Goal: Transaction & Acquisition: Book appointment/travel/reservation

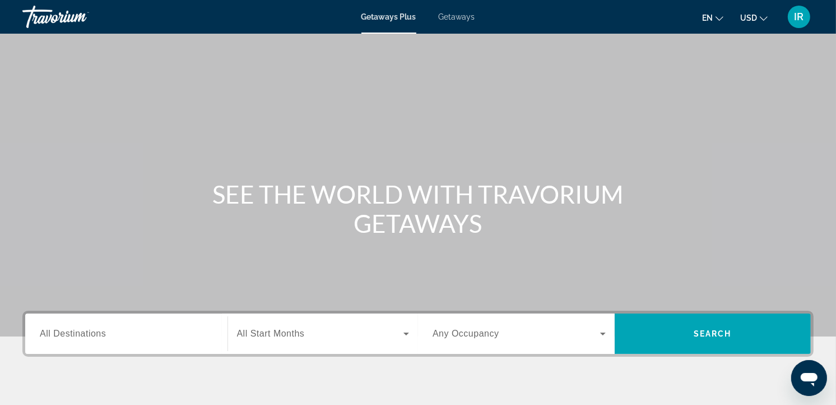
click at [759, 20] on button "USD USD ($) MXN (Mex$) CAD (Can$) GBP (£) EUR (€) AUD (A$) NZD (NZ$) CNY (CN¥)" at bounding box center [753, 18] width 27 height 16
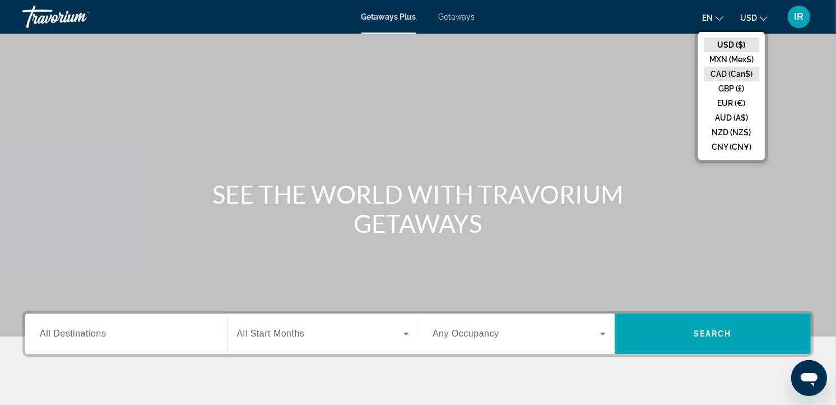
click at [740, 71] on button "CAD (Can$)" at bounding box center [731, 74] width 55 height 15
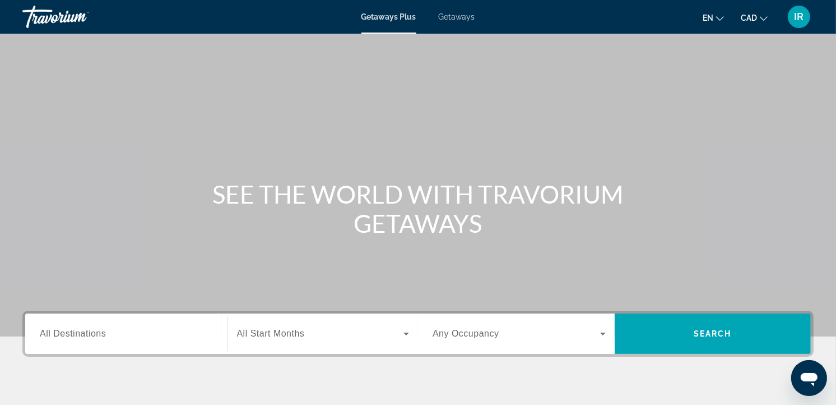
click at [454, 17] on span "Getaways" at bounding box center [457, 16] width 36 height 9
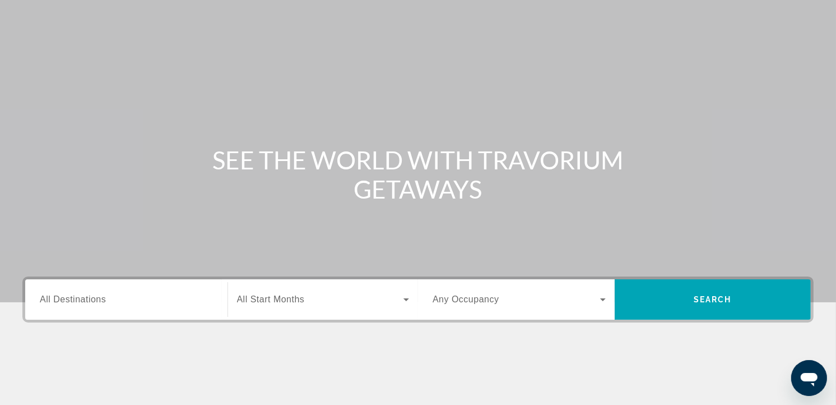
scroll to position [62, 0]
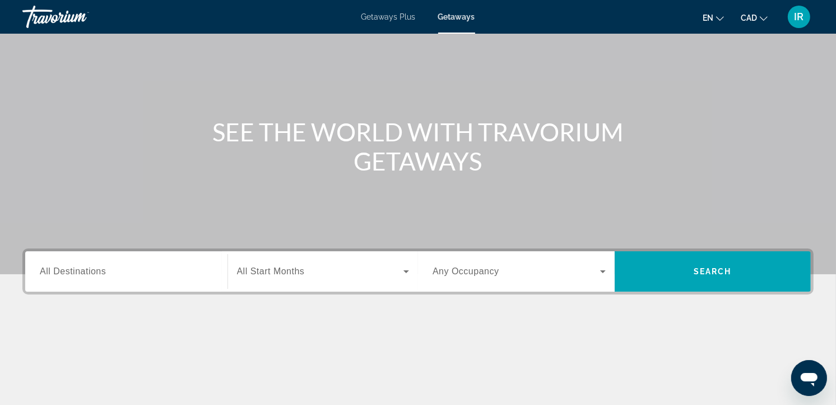
click at [159, 273] on input "Destination All Destinations" at bounding box center [126, 271] width 173 height 13
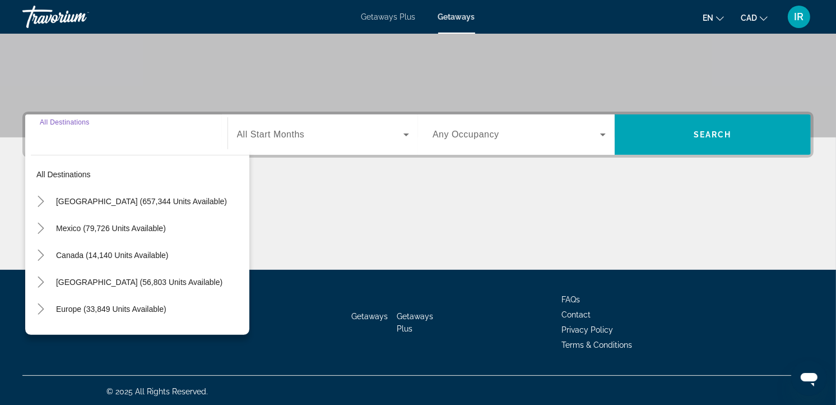
scroll to position [200, 0]
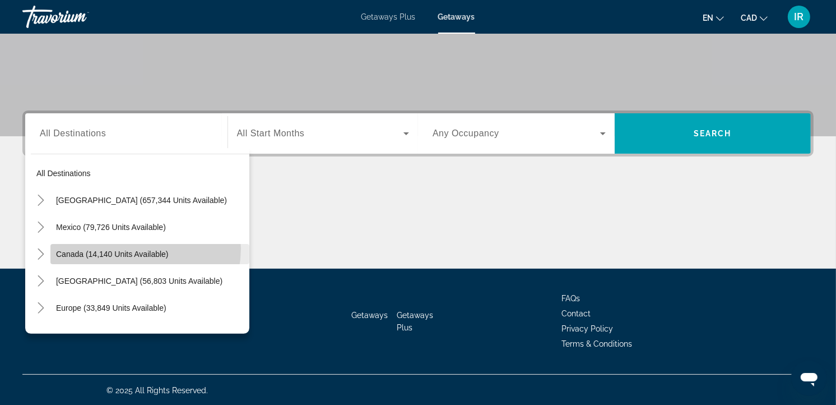
click at [137, 249] on span "Canada (14,140 units available)" at bounding box center [112, 253] width 113 height 9
type input "**********"
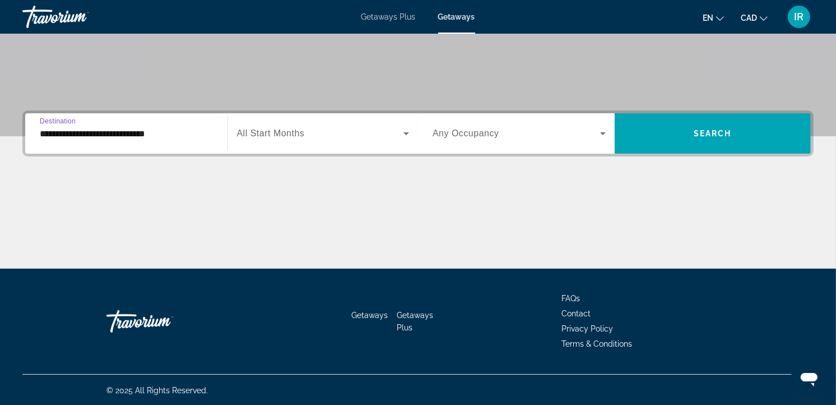
click at [279, 138] on span "Search widget" at bounding box center [320, 133] width 167 height 13
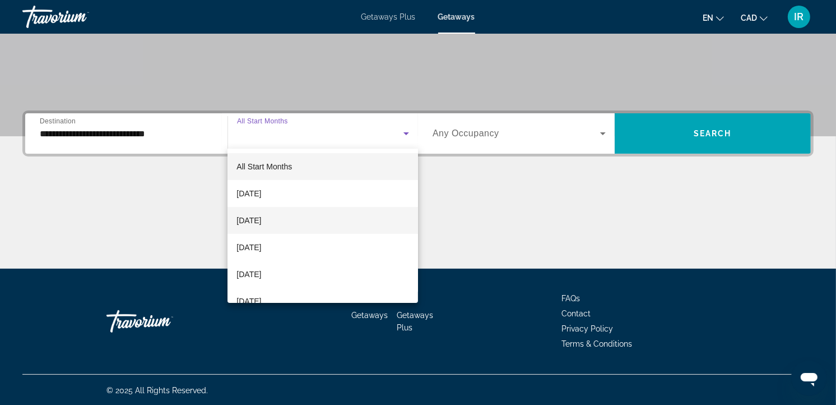
click at [261, 220] on span "[DATE]" at bounding box center [248, 220] width 25 height 13
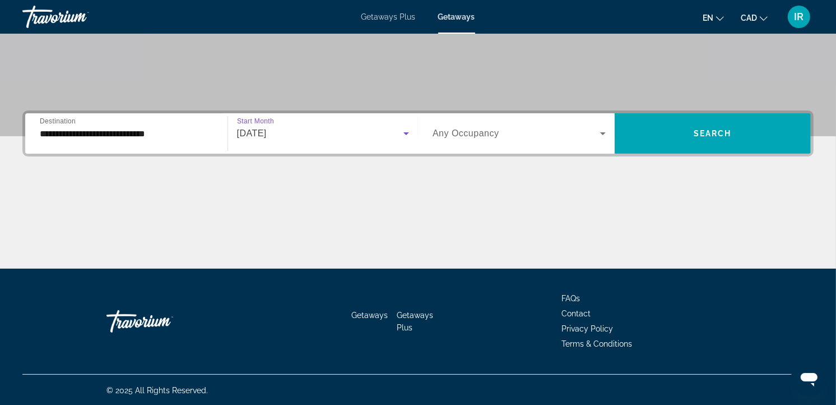
click at [451, 133] on span "Any Occupancy" at bounding box center [466, 133] width 67 height 10
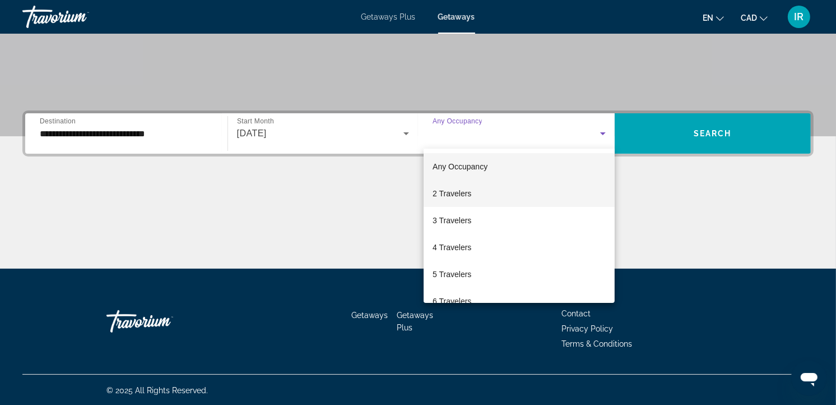
click at [447, 191] on span "2 Travelers" at bounding box center [452, 193] width 39 height 13
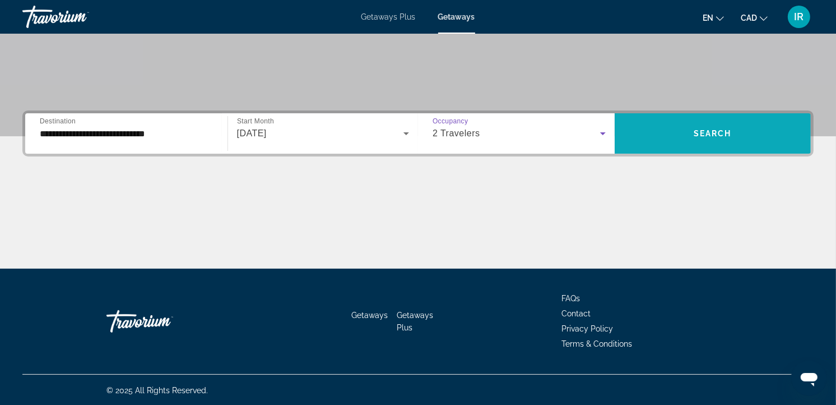
click at [712, 129] on span "Search" at bounding box center [713, 133] width 38 height 9
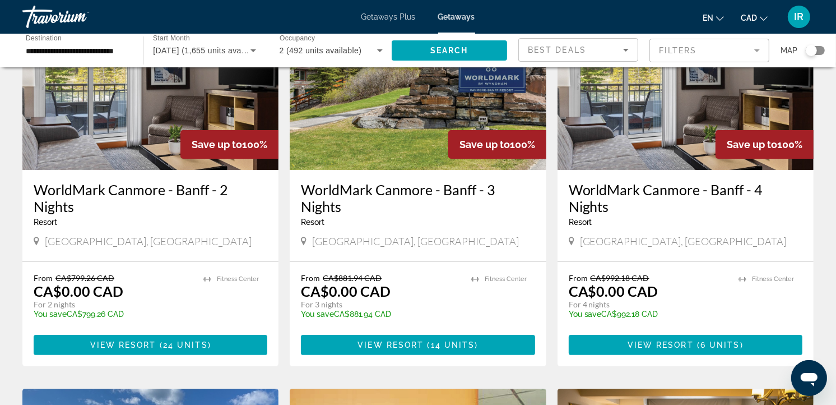
scroll to position [124, 0]
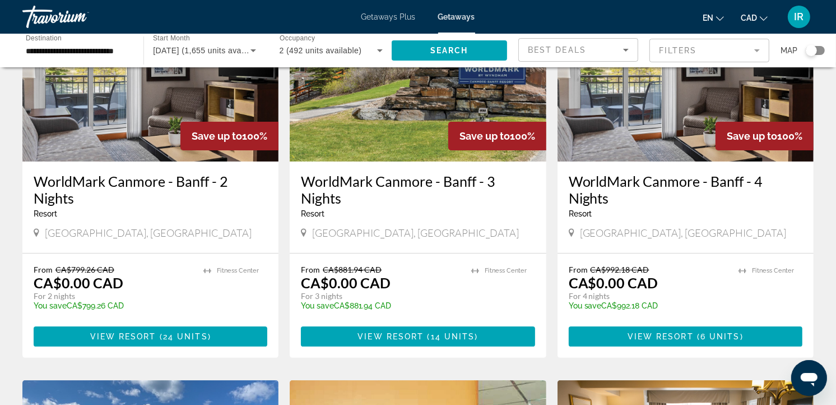
click at [657, 109] on img "Main content" at bounding box center [686, 71] width 256 height 179
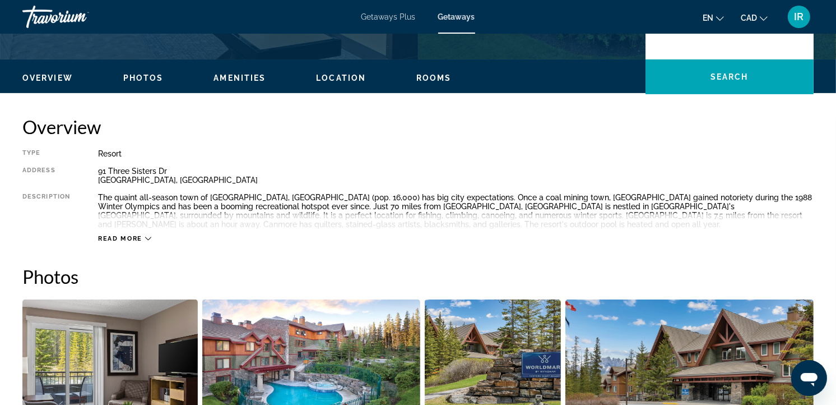
scroll to position [311, 0]
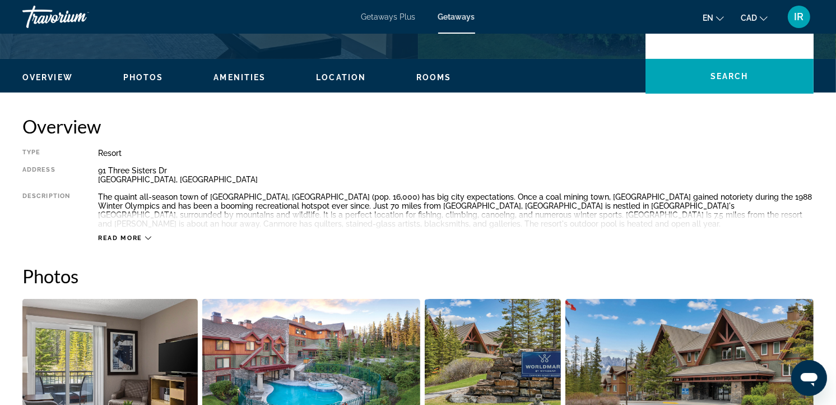
click at [143, 238] on div "Read more" at bounding box center [124, 237] width 53 height 7
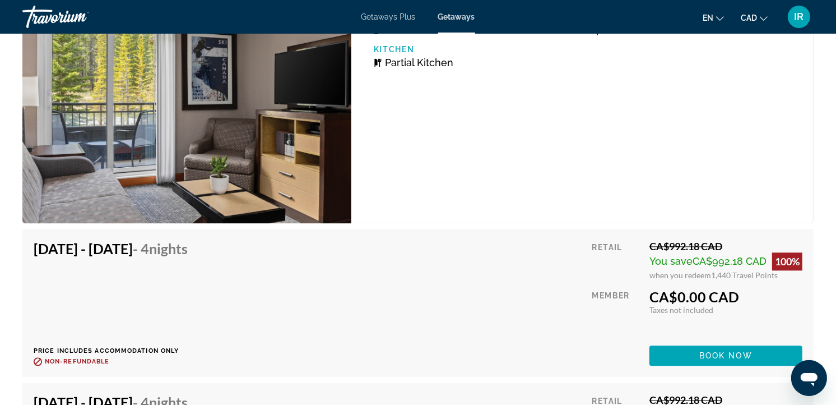
scroll to position [2179, 0]
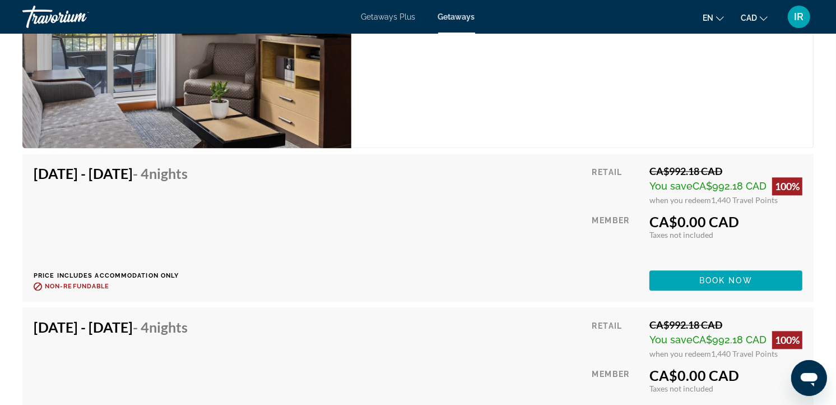
click at [539, 103] on div "1 Bedroom Unit (Partial Kitchen) Bedrooms 1 Max Occupancy 4 Kitchen Partial Kit…" at bounding box center [582, 22] width 462 height 251
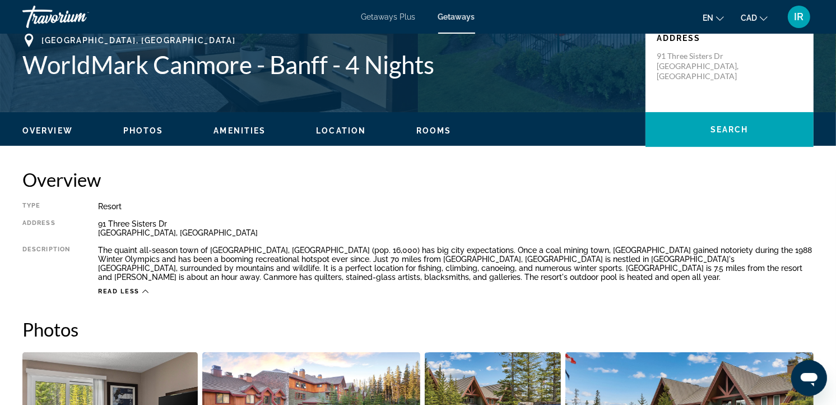
scroll to position [435, 0]
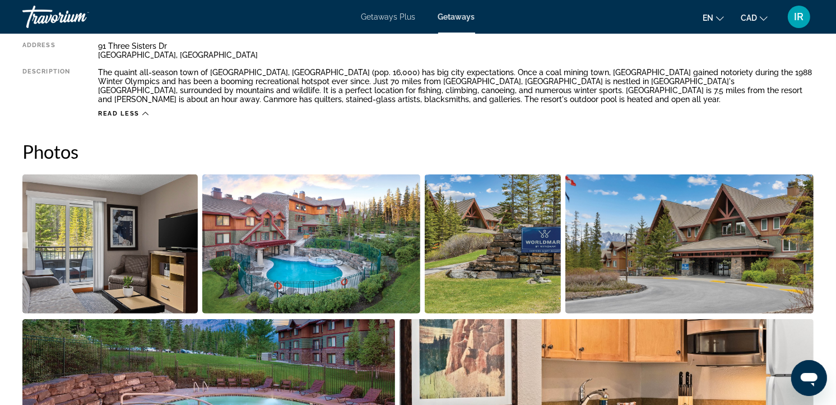
click at [129, 276] on img "Open full-screen image slider" at bounding box center [109, 243] width 175 height 139
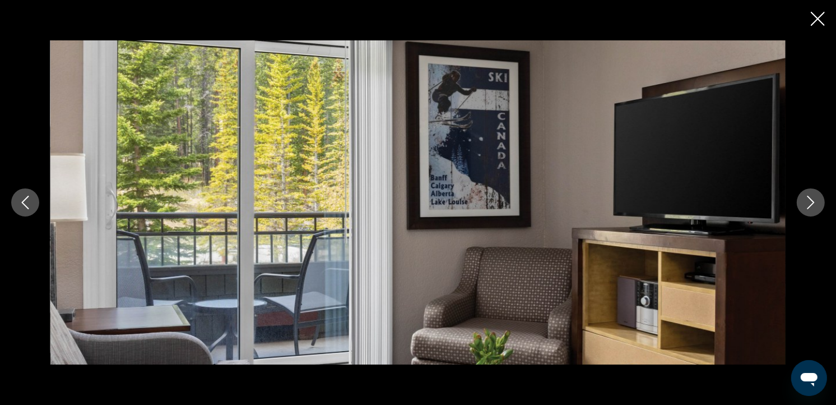
click at [813, 201] on icon "Next image" at bounding box center [811, 202] width 7 height 13
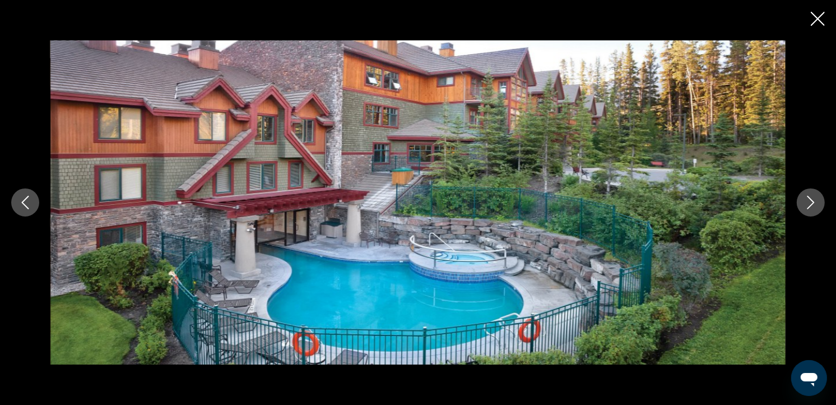
click at [813, 201] on icon "Next image" at bounding box center [811, 202] width 7 height 13
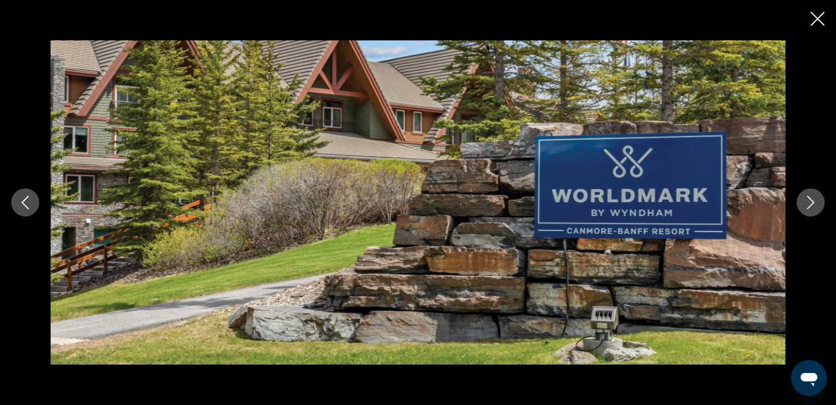
click at [813, 201] on icon "Next image" at bounding box center [811, 202] width 7 height 13
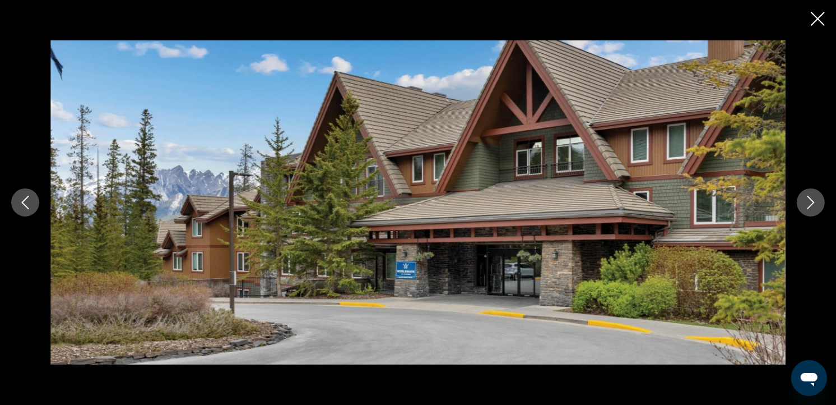
click at [813, 201] on icon "Next image" at bounding box center [811, 202] width 7 height 13
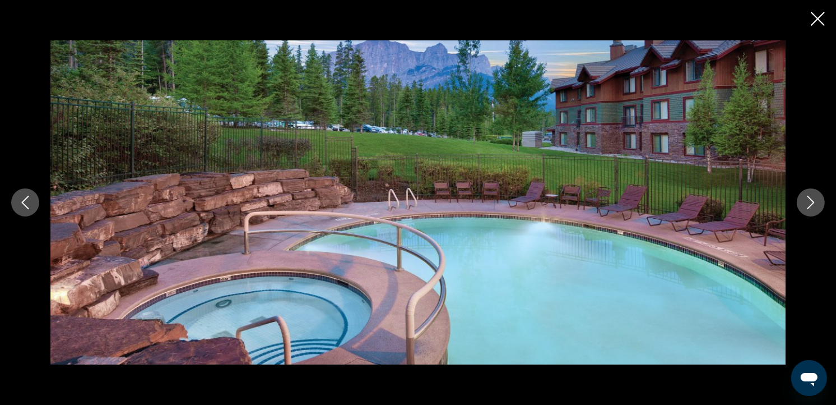
click at [813, 201] on icon "Next image" at bounding box center [811, 202] width 7 height 13
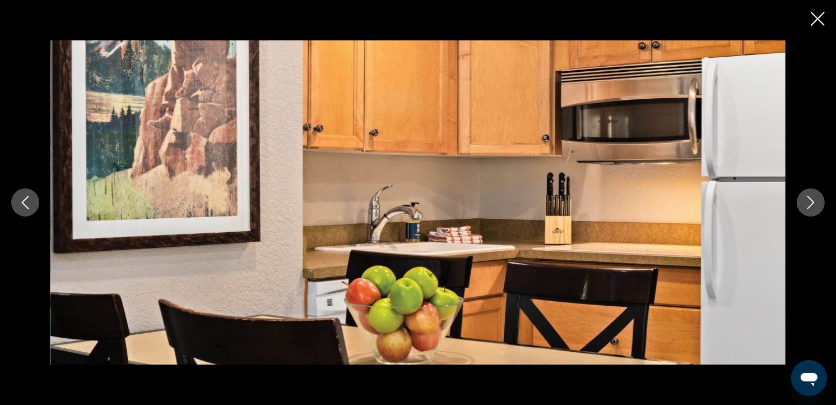
click at [813, 201] on icon "Next image" at bounding box center [811, 202] width 7 height 13
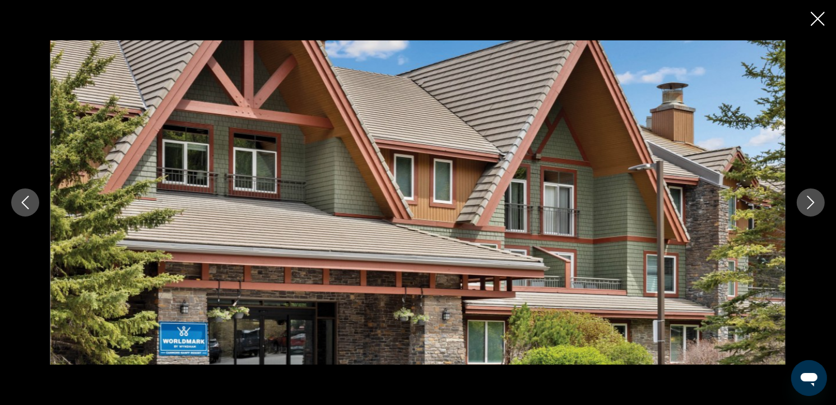
click at [813, 201] on icon "Next image" at bounding box center [811, 202] width 7 height 13
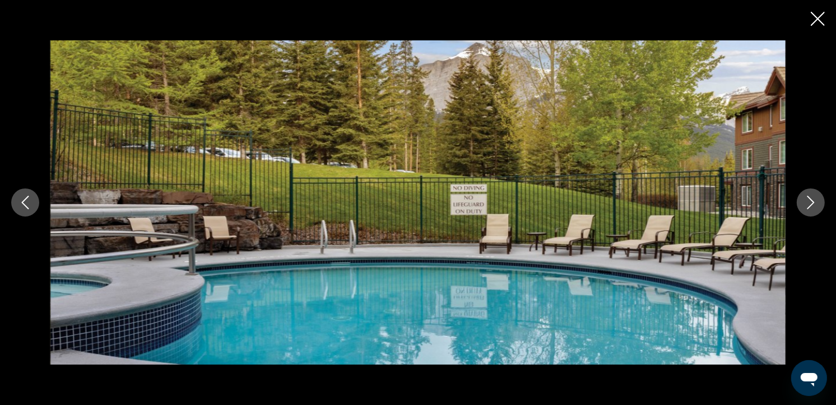
click at [813, 201] on icon "Next image" at bounding box center [811, 202] width 7 height 13
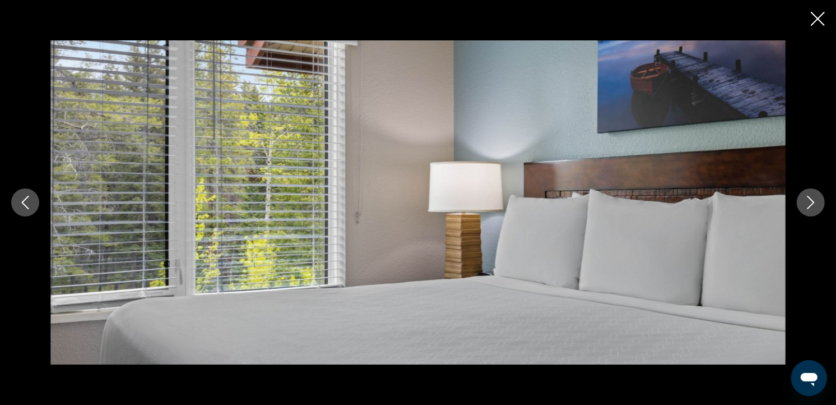
click at [813, 201] on icon "Next image" at bounding box center [811, 202] width 7 height 13
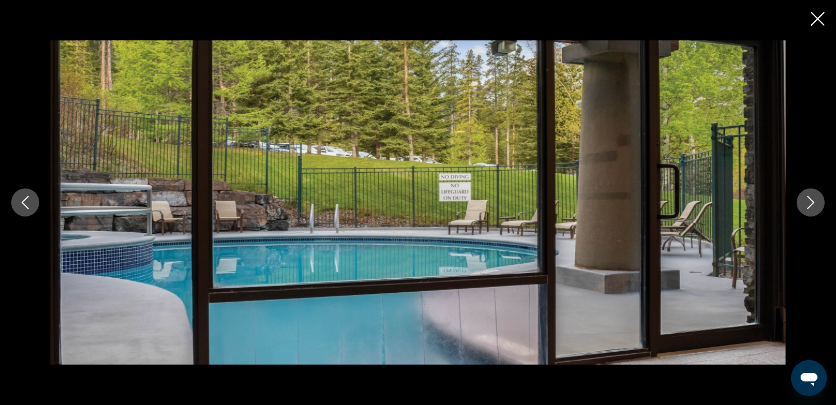
click at [813, 201] on icon "Next image" at bounding box center [811, 202] width 7 height 13
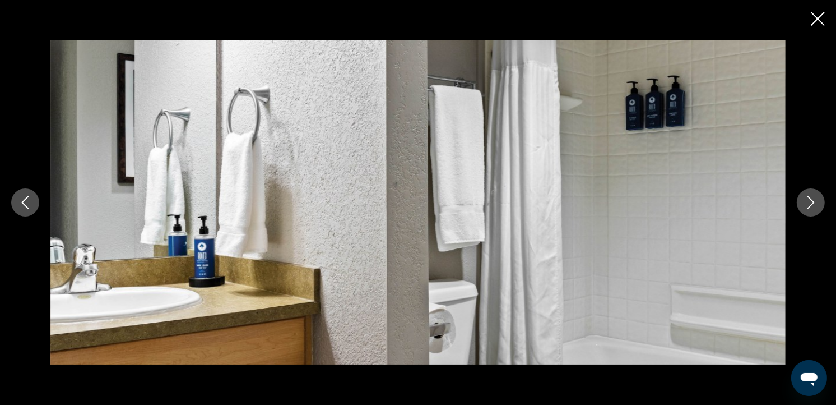
click at [813, 201] on icon "Next image" at bounding box center [811, 202] width 7 height 13
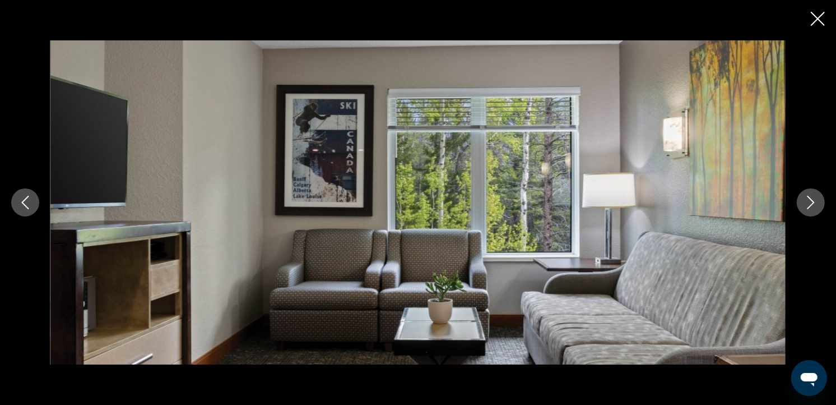
click at [813, 201] on icon "Next image" at bounding box center [811, 202] width 7 height 13
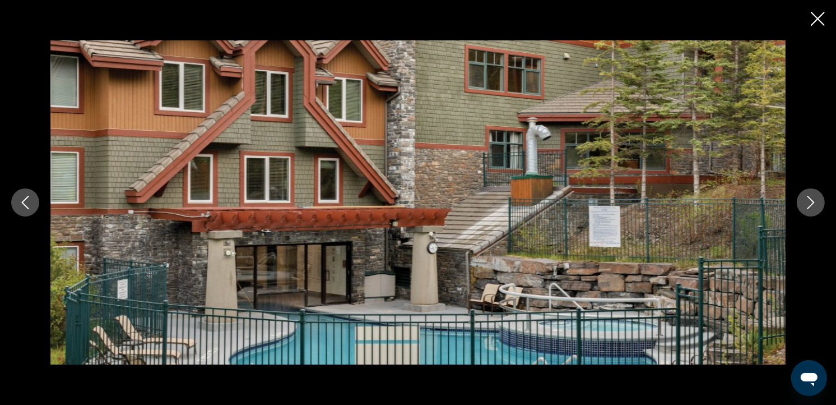
click at [813, 201] on icon "Next image" at bounding box center [811, 202] width 7 height 13
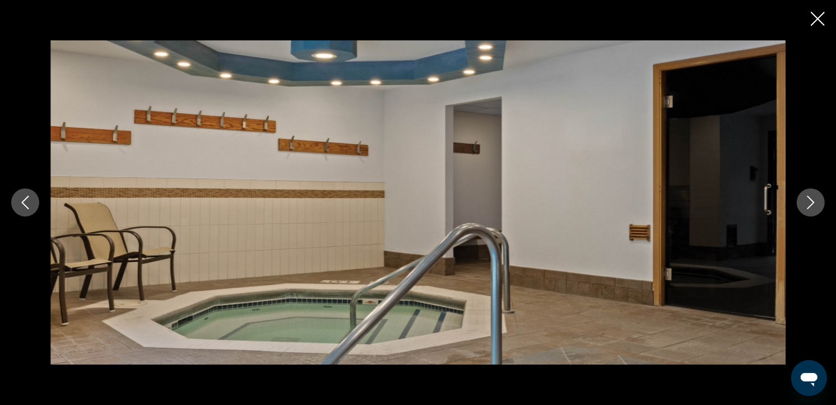
click at [813, 201] on icon "Next image" at bounding box center [811, 202] width 7 height 13
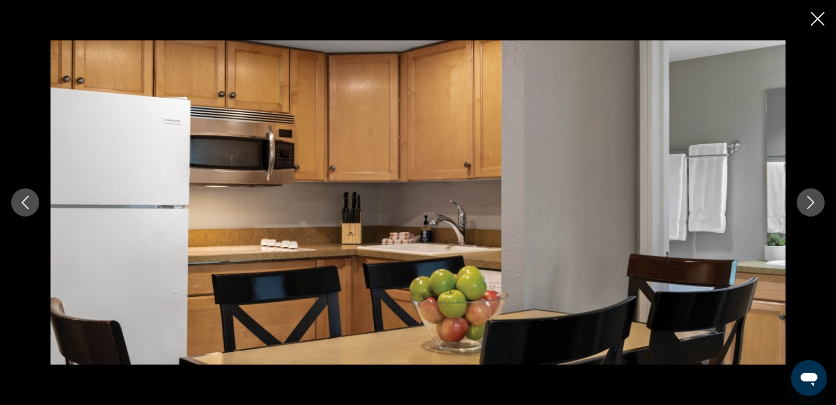
click at [813, 201] on icon "Next image" at bounding box center [811, 202] width 7 height 13
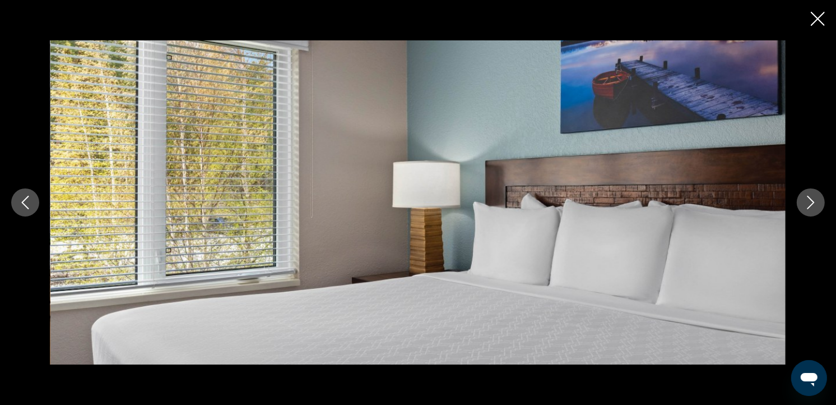
click at [813, 201] on icon "Next image" at bounding box center [811, 202] width 7 height 13
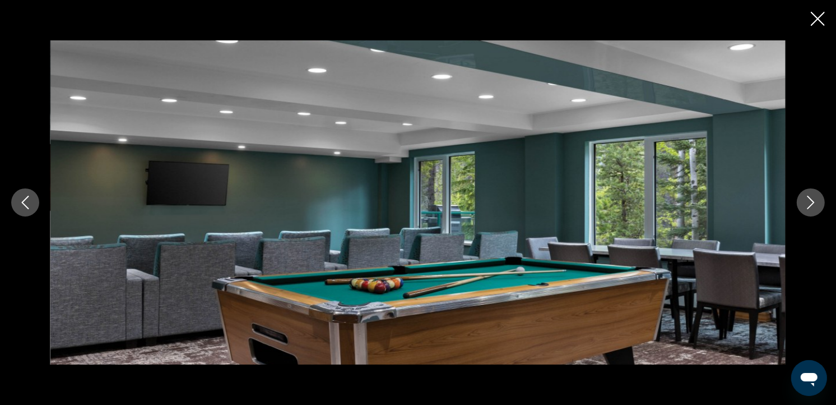
click at [813, 201] on icon "Next image" at bounding box center [811, 202] width 7 height 13
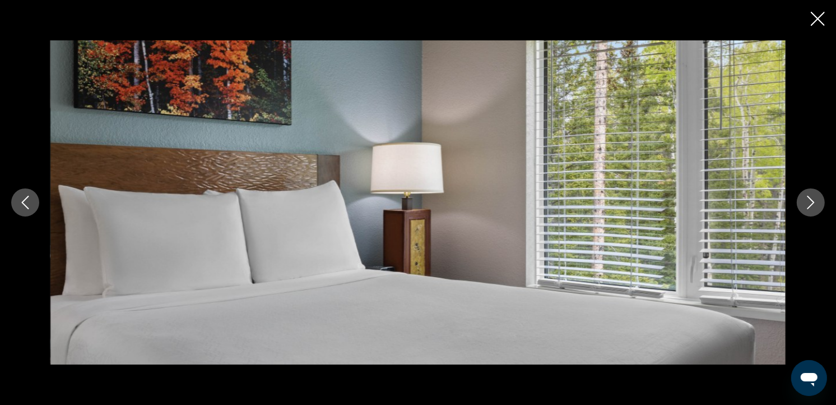
click at [813, 201] on icon "Next image" at bounding box center [811, 202] width 7 height 13
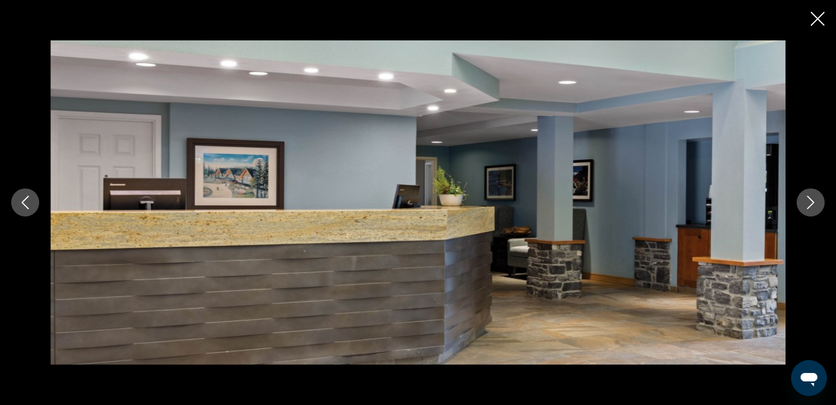
click at [813, 201] on icon "Next image" at bounding box center [811, 202] width 7 height 13
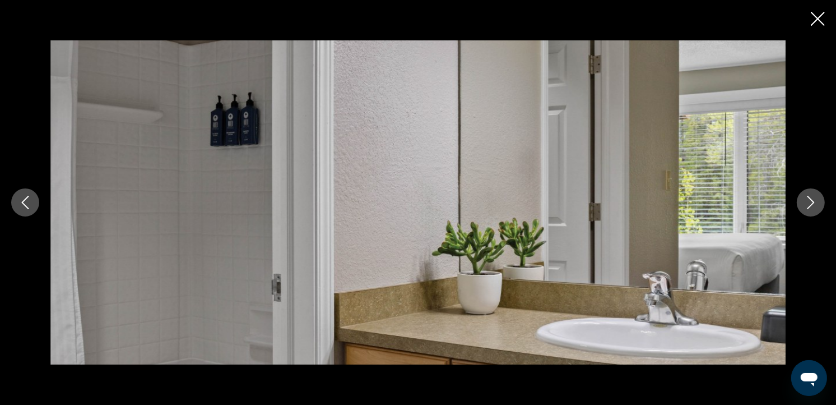
click at [813, 201] on icon "Next image" at bounding box center [811, 202] width 7 height 13
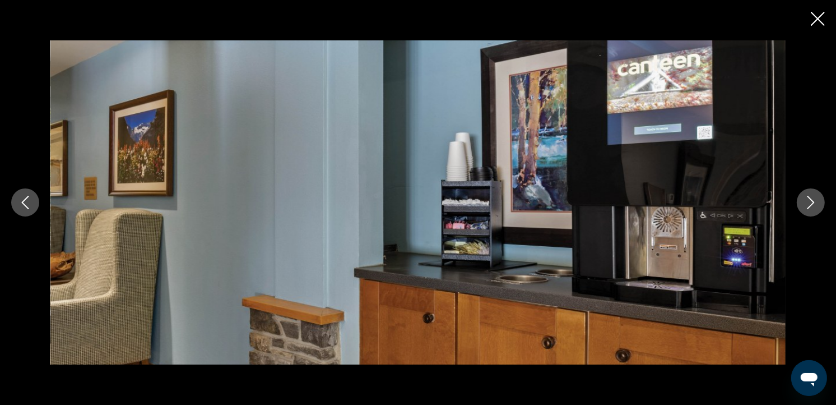
click at [813, 202] on icon "Next image" at bounding box center [810, 202] width 13 height 13
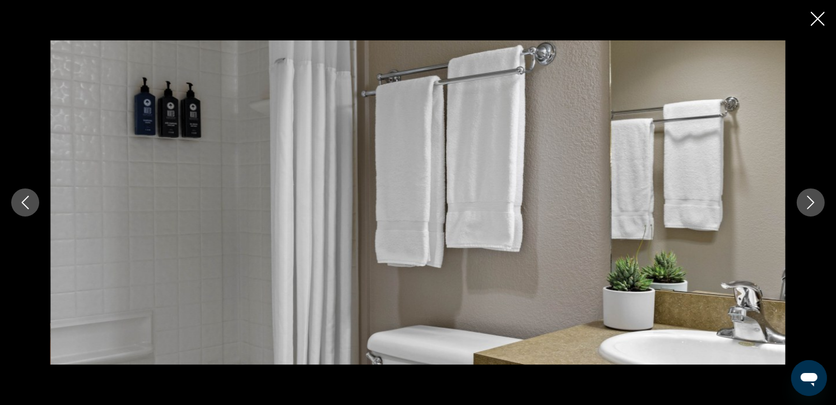
click at [813, 202] on icon "Next image" at bounding box center [810, 202] width 13 height 13
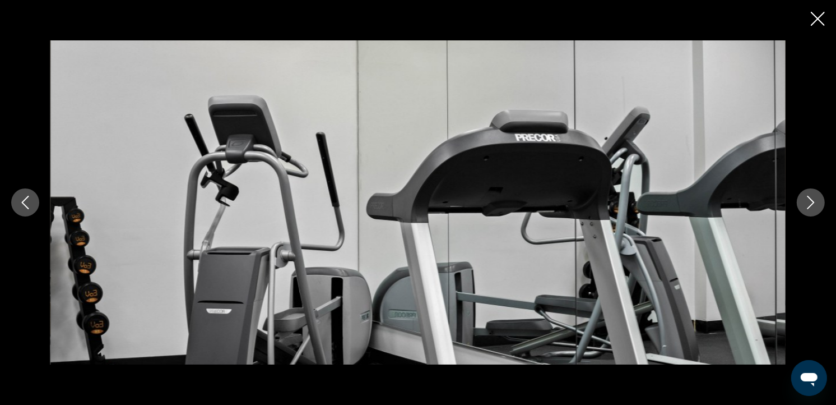
click at [813, 202] on icon "Next image" at bounding box center [810, 202] width 13 height 13
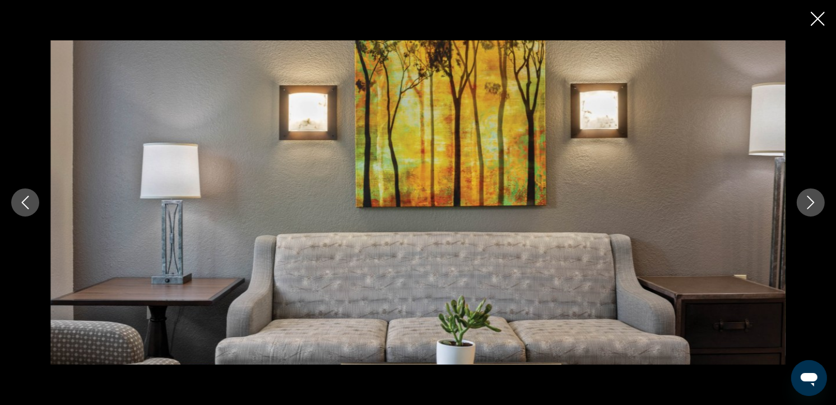
click at [813, 202] on icon "Next image" at bounding box center [810, 202] width 13 height 13
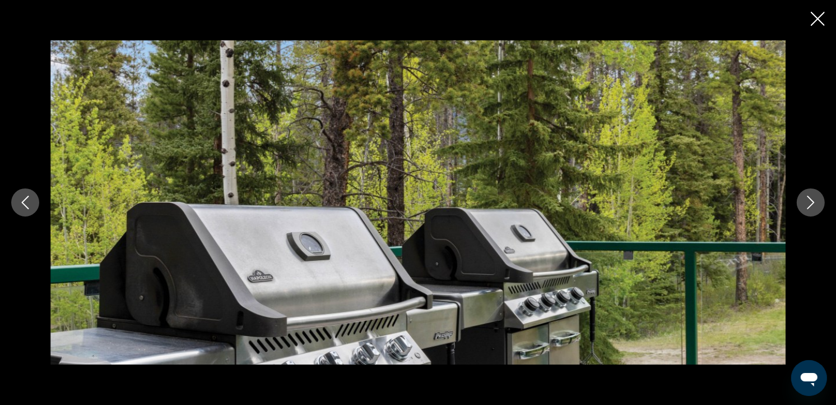
click at [813, 202] on icon "Next image" at bounding box center [810, 202] width 13 height 13
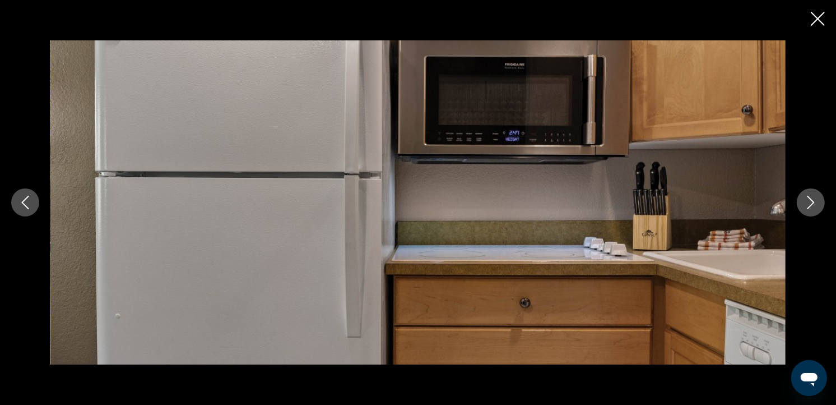
click at [813, 202] on icon "Next image" at bounding box center [810, 202] width 13 height 13
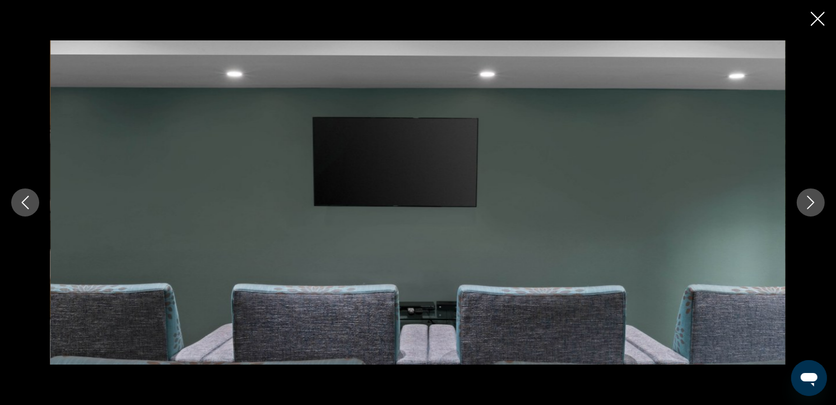
click at [813, 202] on icon "Next image" at bounding box center [810, 202] width 13 height 13
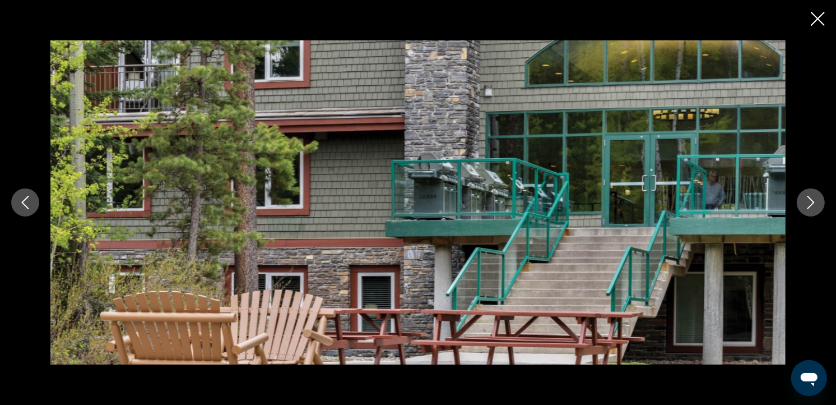
click at [813, 202] on icon "Next image" at bounding box center [810, 202] width 13 height 13
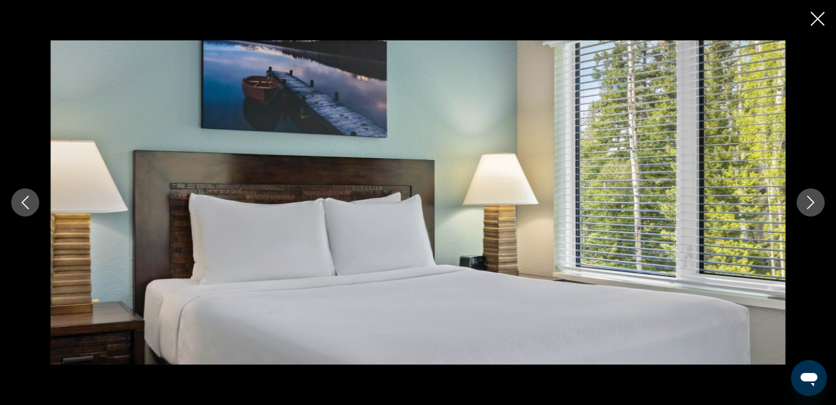
click at [818, 25] on icon "Close slideshow" at bounding box center [818, 19] width 14 height 14
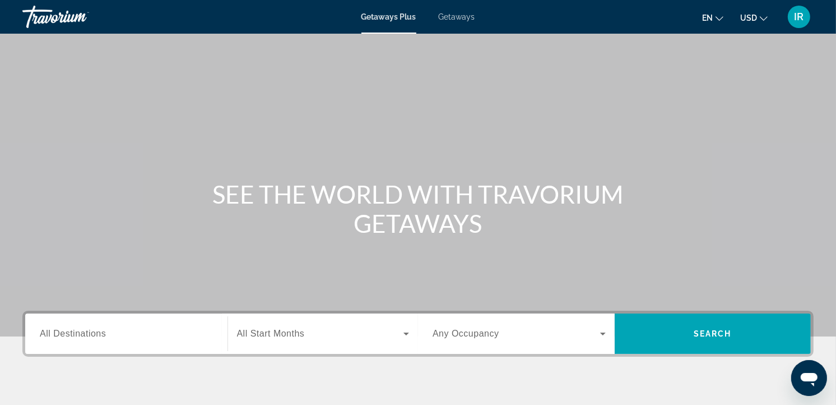
click at [463, 12] on span "Getaways" at bounding box center [457, 16] width 36 height 9
click at [763, 11] on button "USD USD ($) MXN (Mex$) CAD (Can$) GBP (£) EUR (€) AUD (A$) NZD (NZ$) CNY (CN¥)" at bounding box center [753, 18] width 27 height 16
click at [764, 15] on icon "Change currency" at bounding box center [764, 19] width 8 height 8
click at [761, 17] on icon "Change currency" at bounding box center [764, 18] width 8 height 4
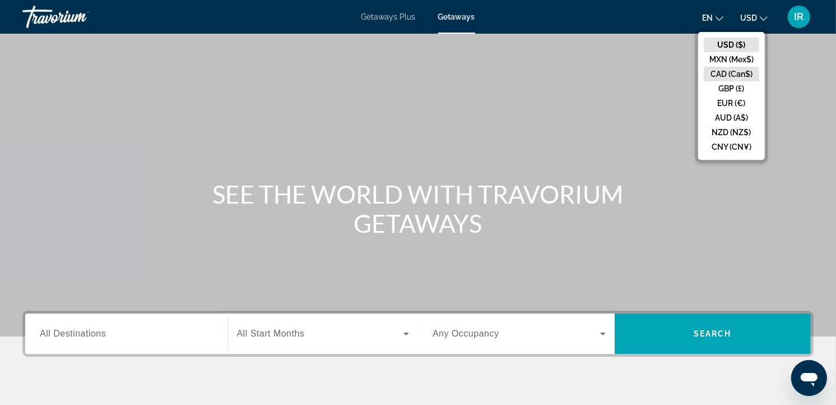
click at [731, 67] on button "CAD (Can$)" at bounding box center [731, 74] width 55 height 15
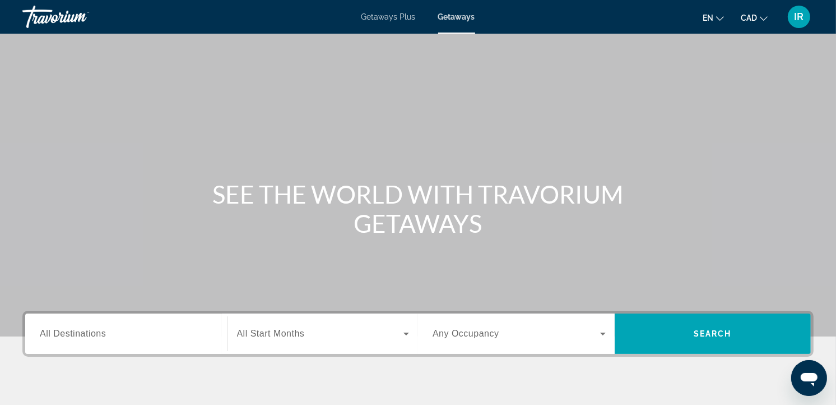
click at [97, 340] on div "Search widget" at bounding box center [126, 334] width 173 height 32
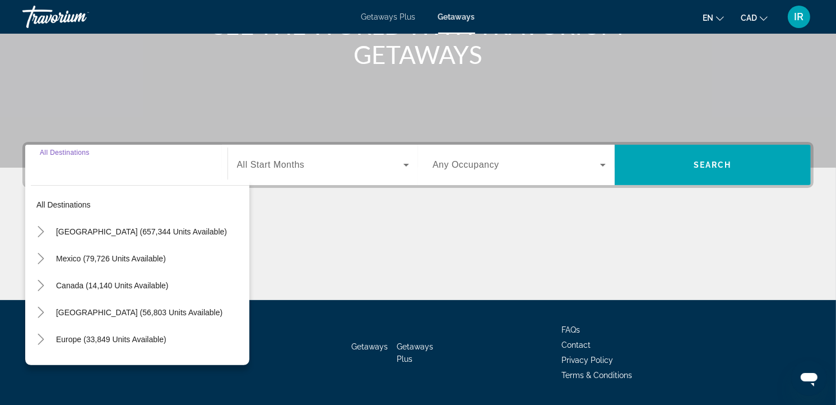
scroll to position [200, 0]
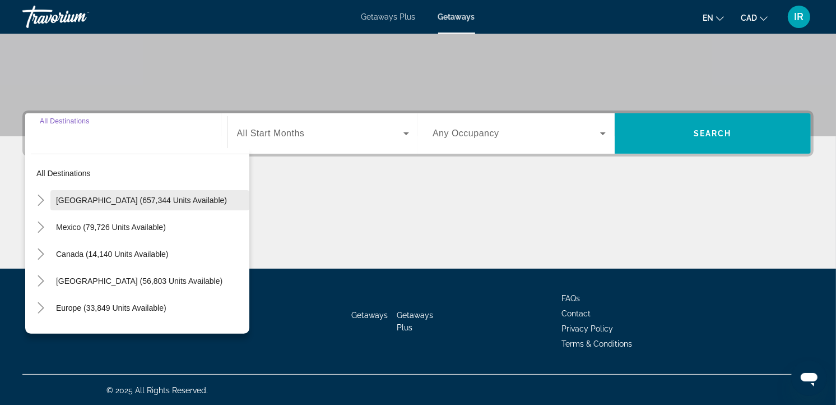
click at [109, 200] on span "[GEOGRAPHIC_DATA] (657,344 units available)" at bounding box center [141, 200] width 171 height 9
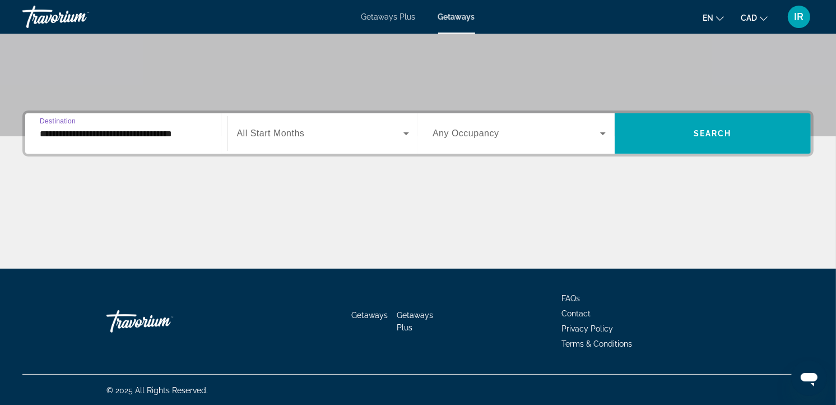
click at [194, 133] on input "**********" at bounding box center [126, 133] width 173 height 13
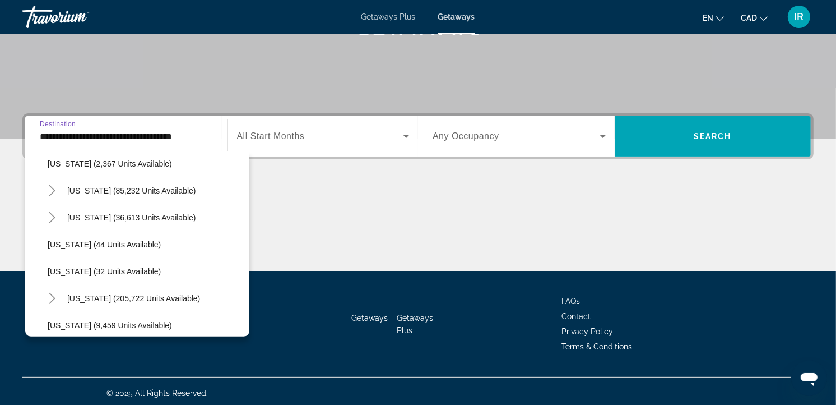
scroll to position [124, 0]
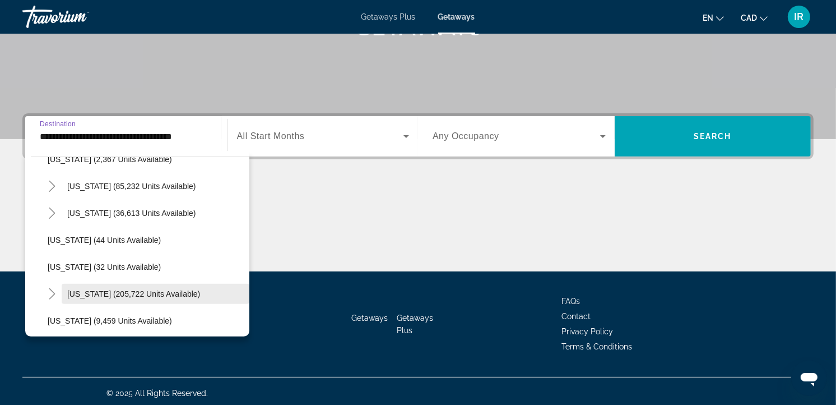
click at [131, 286] on span "Search widget" at bounding box center [156, 293] width 188 height 27
type input "**********"
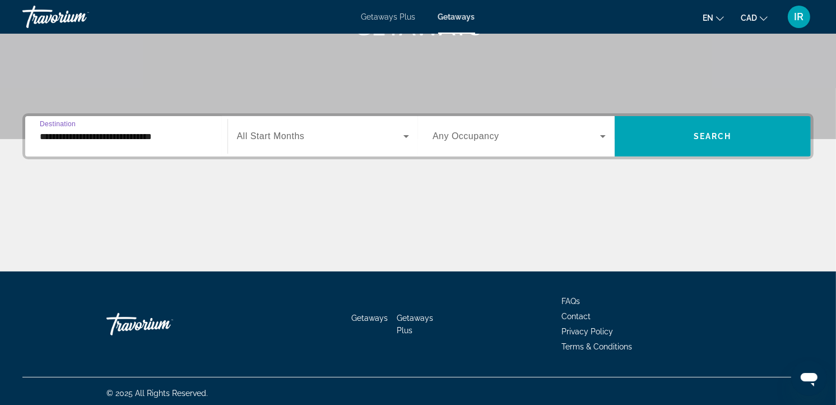
scroll to position [200, 0]
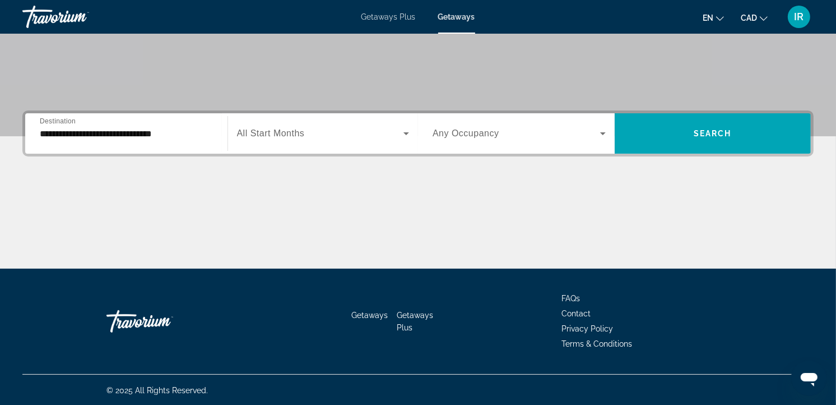
click at [298, 128] on span "All Start Months" at bounding box center [271, 133] width 68 height 10
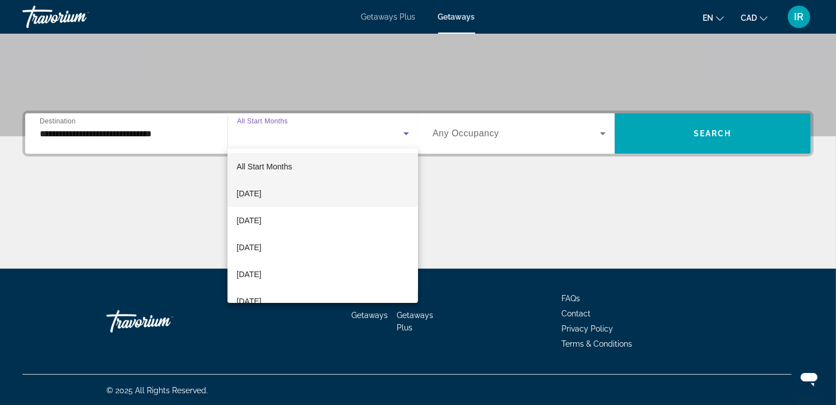
click at [261, 189] on span "[DATE]" at bounding box center [248, 193] width 25 height 13
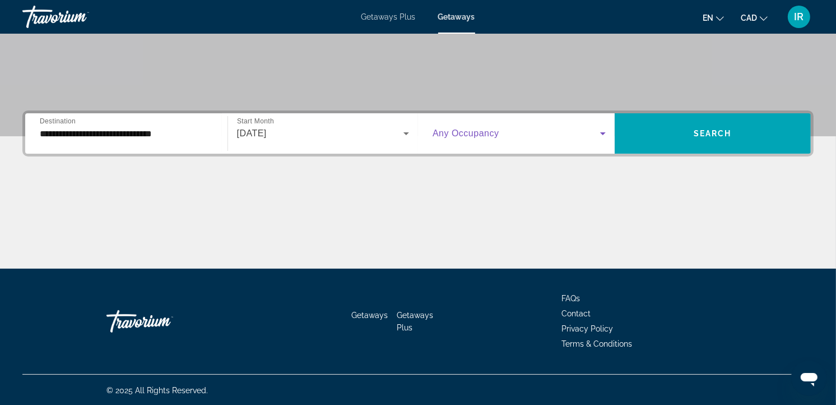
click at [504, 127] on span "Search widget" at bounding box center [517, 133] width 168 height 13
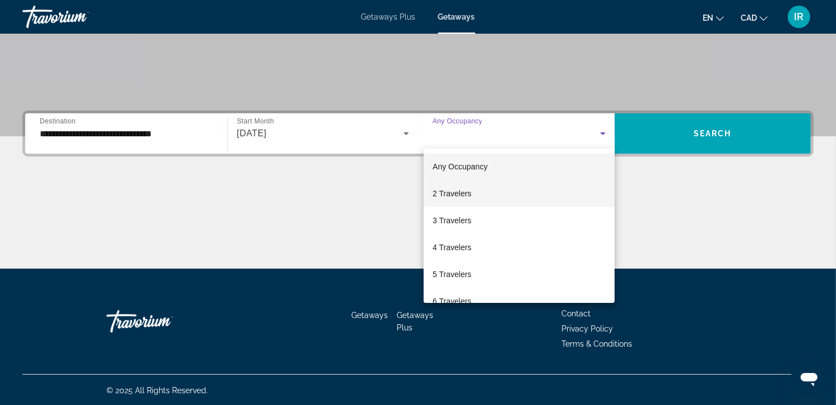
click at [458, 192] on span "2 Travelers" at bounding box center [452, 193] width 39 height 13
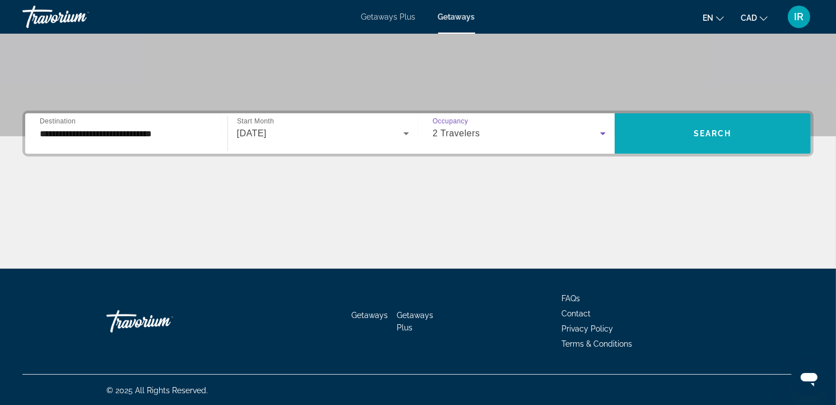
click at [673, 125] on span "Search widget" at bounding box center [713, 133] width 197 height 27
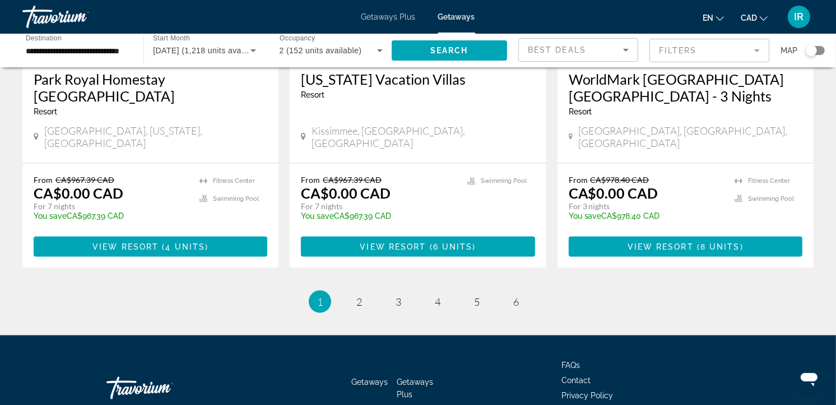
scroll to position [1459, 0]
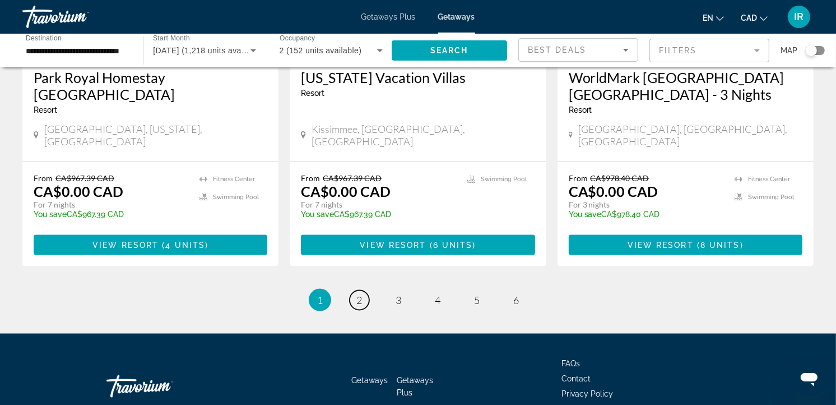
click at [356, 294] on span "2" at bounding box center [359, 300] width 6 height 12
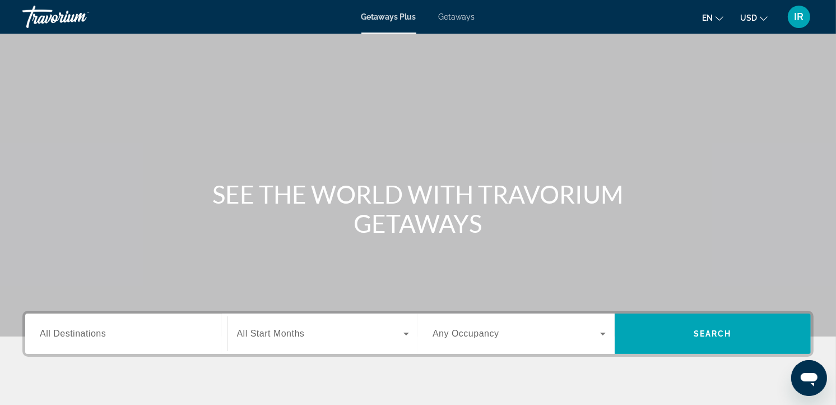
click at [758, 13] on button "USD USD ($) MXN (Mex$) CAD (Can$) GBP (£) EUR (€) AUD (A$) NZD (NZ$) CNY (CN¥)" at bounding box center [753, 18] width 27 height 16
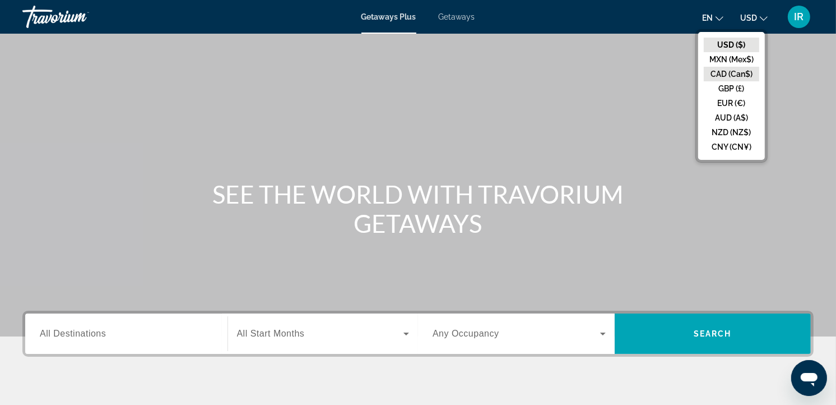
click at [748, 76] on button "CAD (Can$)" at bounding box center [731, 74] width 55 height 15
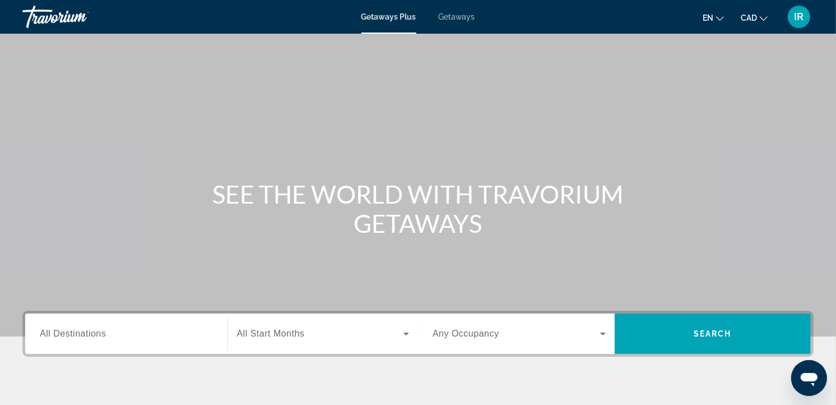
click at [463, 15] on span "Getaways" at bounding box center [457, 16] width 36 height 9
click at [120, 323] on div "Search widget" at bounding box center [126, 334] width 173 height 32
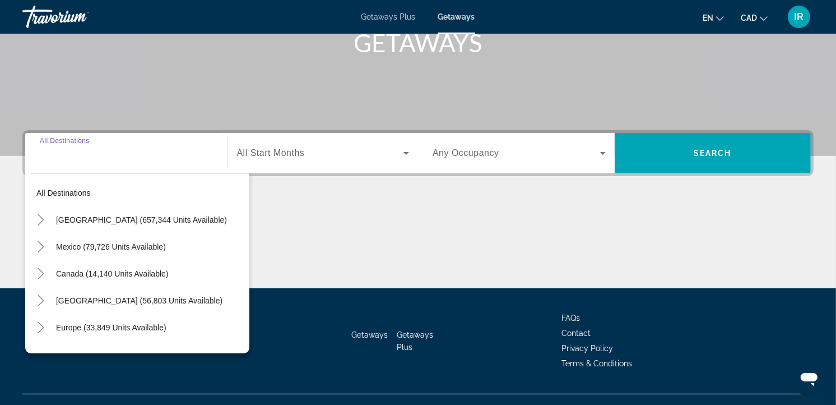
scroll to position [200, 0]
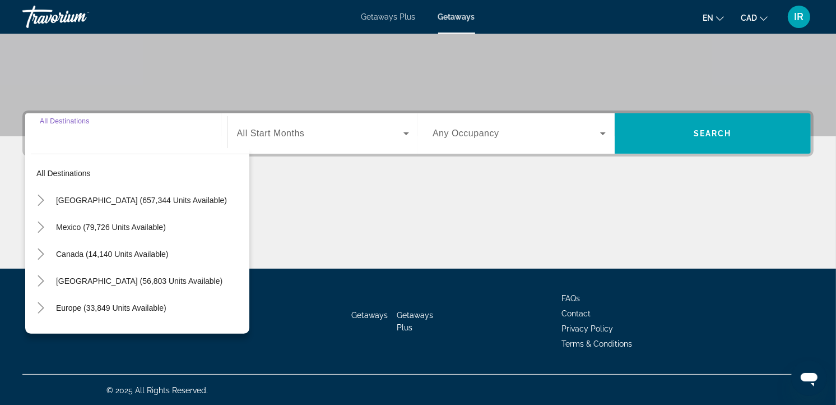
click at [128, 197] on span "[GEOGRAPHIC_DATA] (657,344 units available)" at bounding box center [141, 200] width 171 height 9
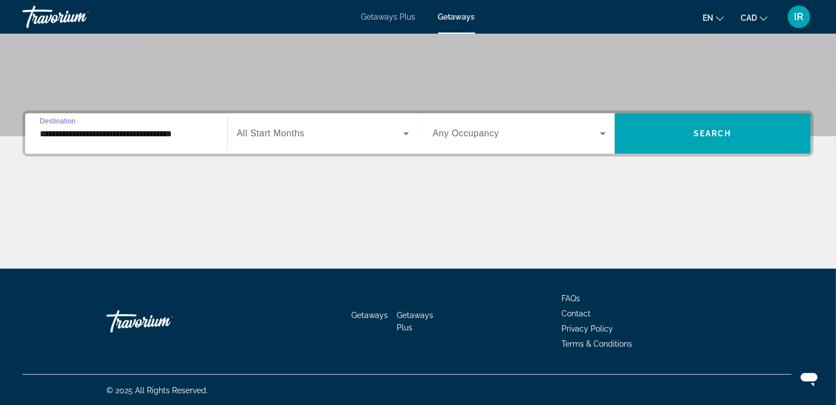
click at [142, 136] on input "**********" at bounding box center [126, 133] width 173 height 13
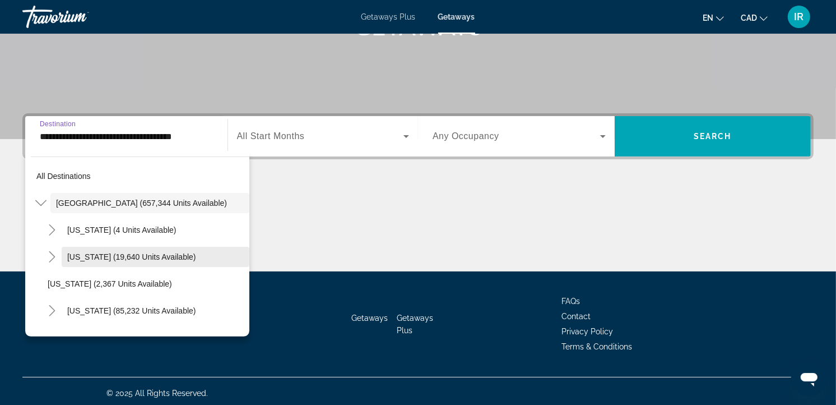
scroll to position [124, 0]
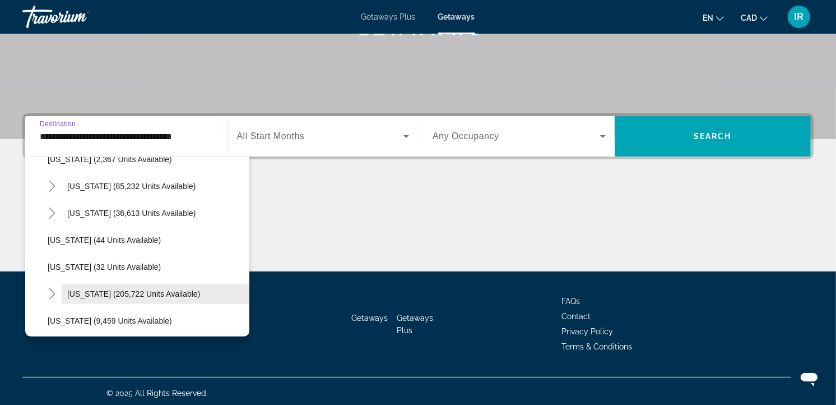
click at [115, 289] on span "Florida (205,722 units available)" at bounding box center [133, 293] width 133 height 9
type input "**********"
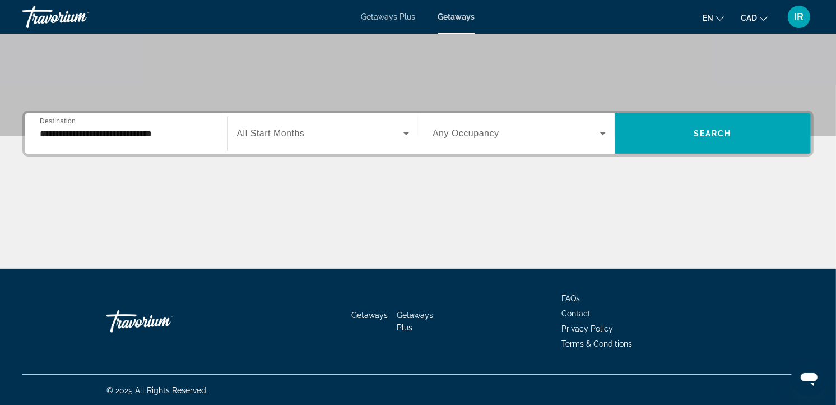
click at [270, 124] on div "Search widget" at bounding box center [323, 133] width 173 height 31
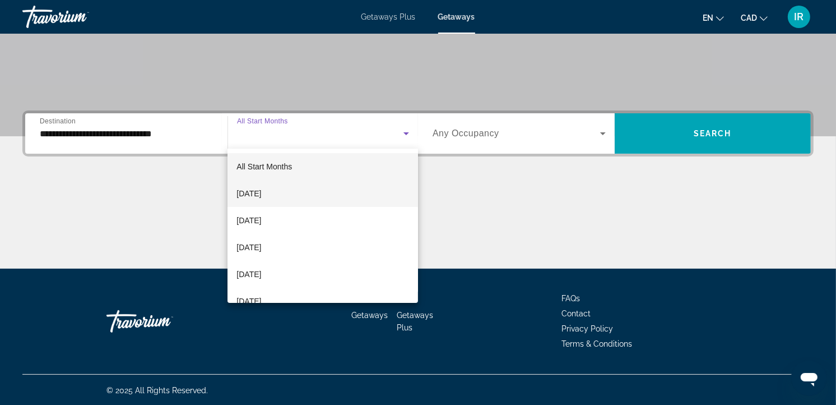
click at [261, 193] on span "[DATE]" at bounding box center [248, 193] width 25 height 13
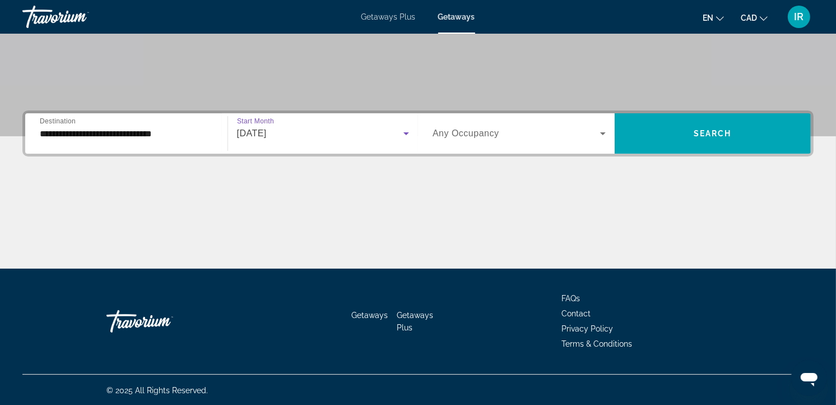
click at [474, 133] on span "Any Occupancy" at bounding box center [466, 133] width 67 height 10
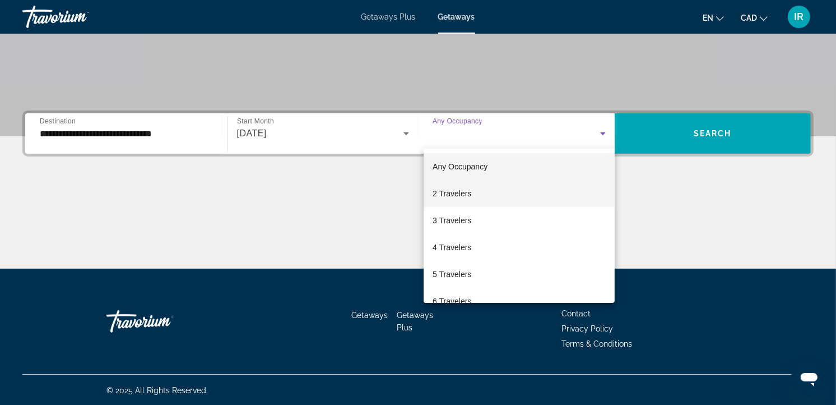
click at [450, 188] on span "2 Travelers" at bounding box center [452, 193] width 39 height 13
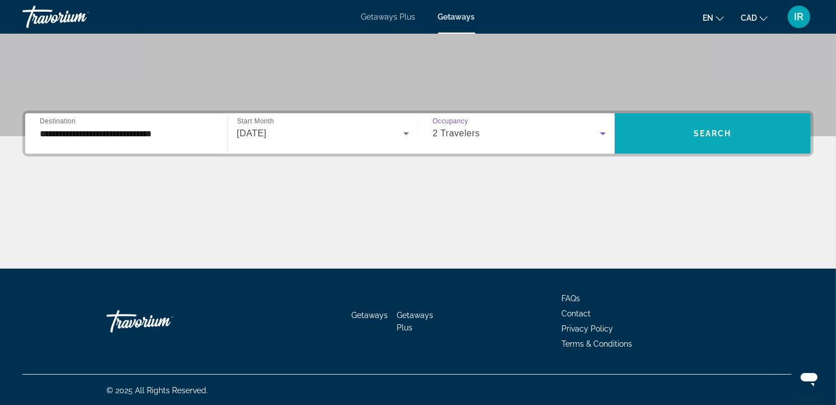
click at [671, 132] on span "Search widget" at bounding box center [713, 133] width 197 height 27
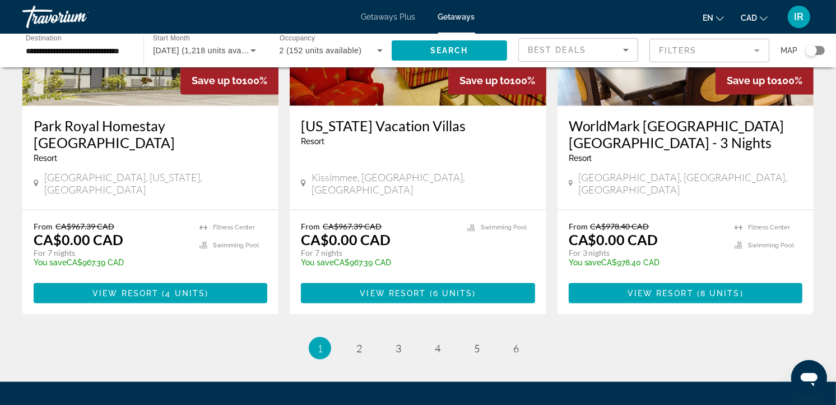
scroll to position [1432, 0]
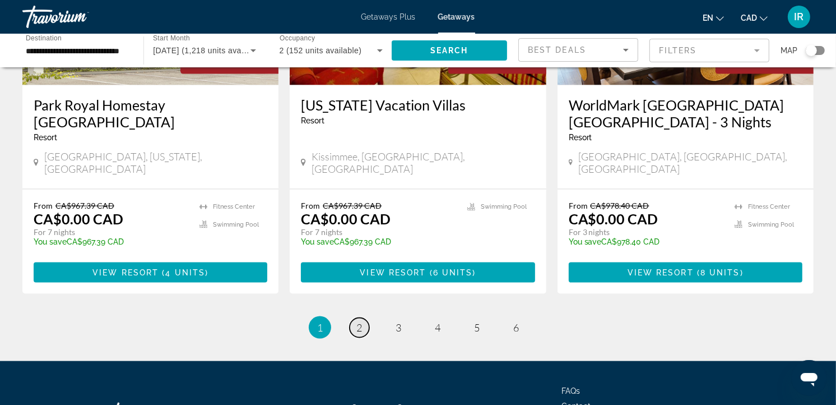
click at [360, 321] on span "2" at bounding box center [359, 327] width 6 height 12
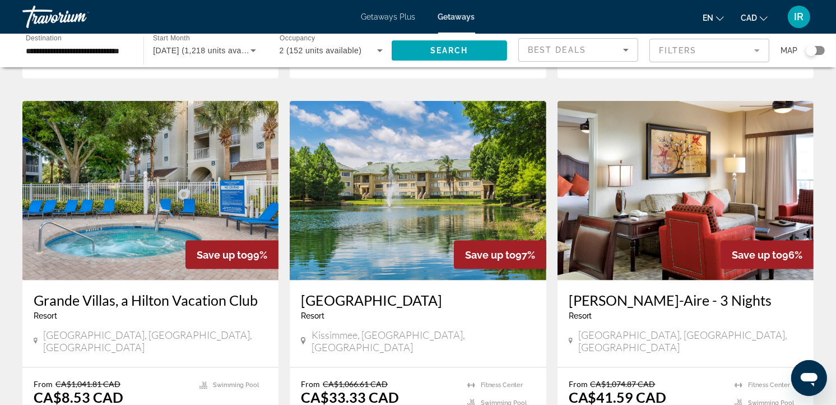
scroll to position [1307, 0]
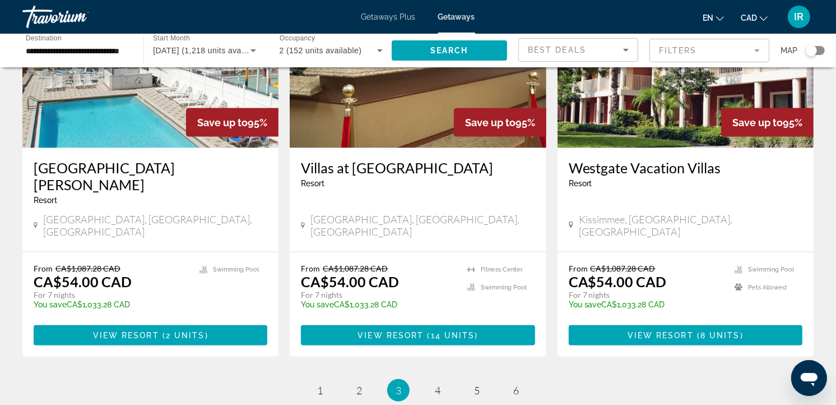
scroll to position [1370, 0]
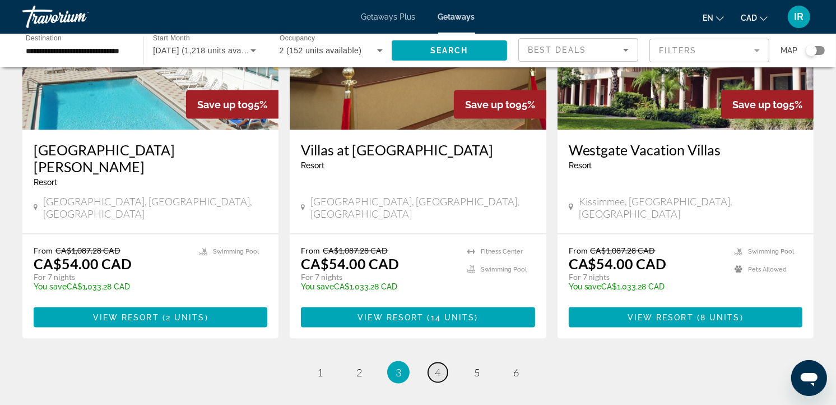
click at [438, 366] on span "4" at bounding box center [438, 372] width 6 height 12
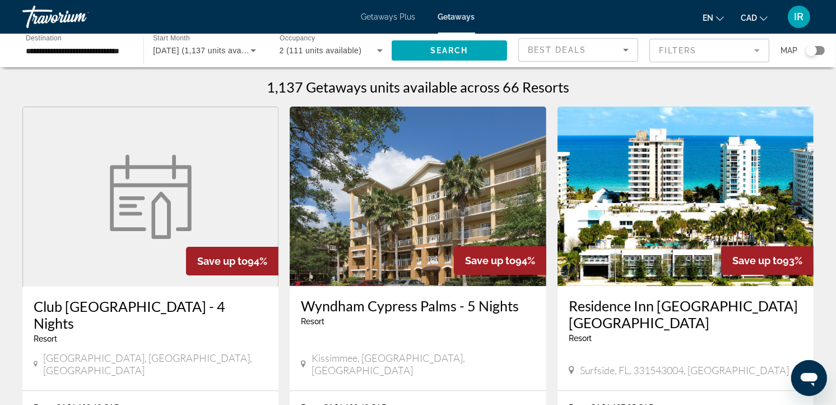
click at [822, 51] on div "Search widget" at bounding box center [815, 50] width 19 height 9
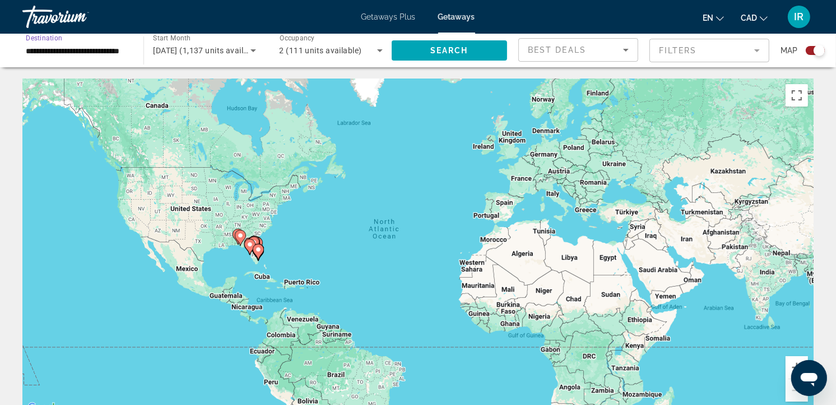
click at [116, 52] on input "**********" at bounding box center [77, 50] width 103 height 13
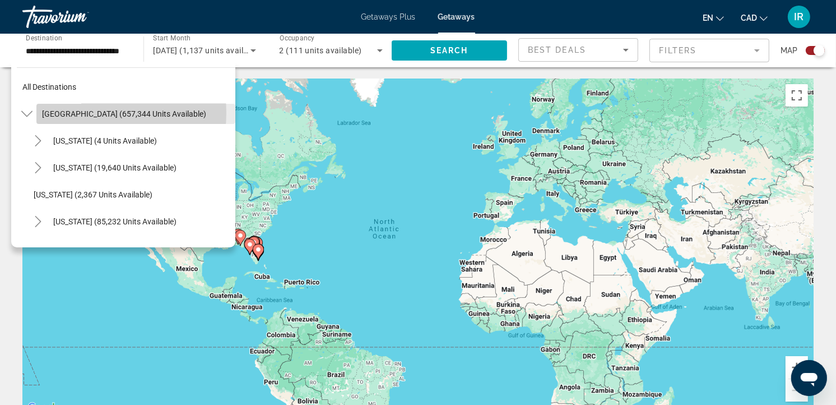
click at [82, 112] on span "[GEOGRAPHIC_DATA] (657,344 units available)" at bounding box center [124, 113] width 164 height 9
type input "**********"
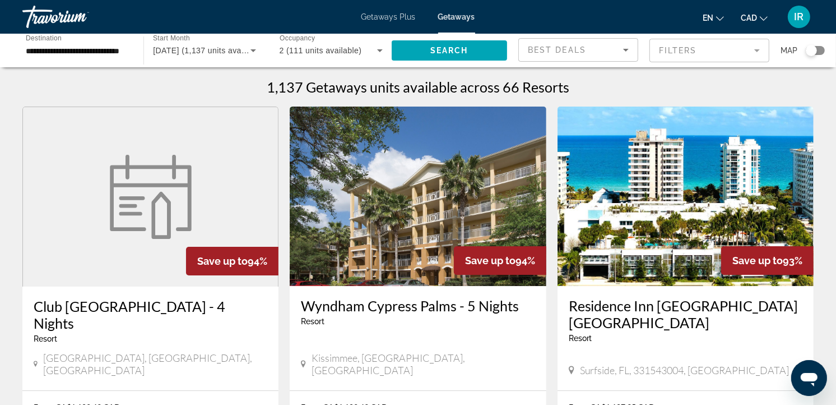
click at [823, 51] on div "Search widget" at bounding box center [815, 50] width 19 height 9
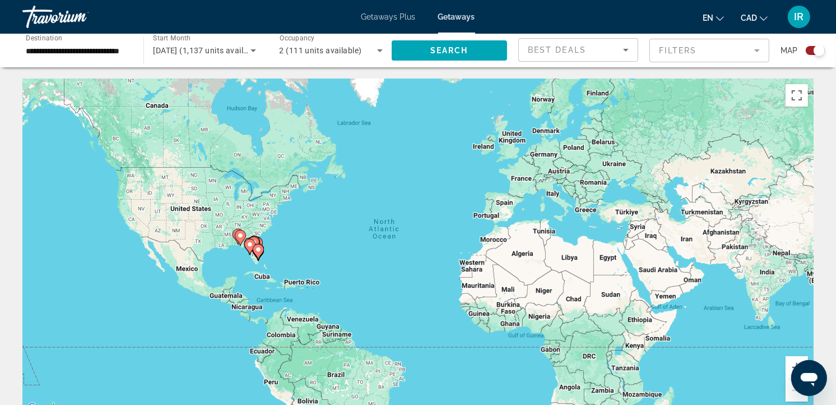
click at [96, 52] on input "**********" at bounding box center [77, 50] width 103 height 13
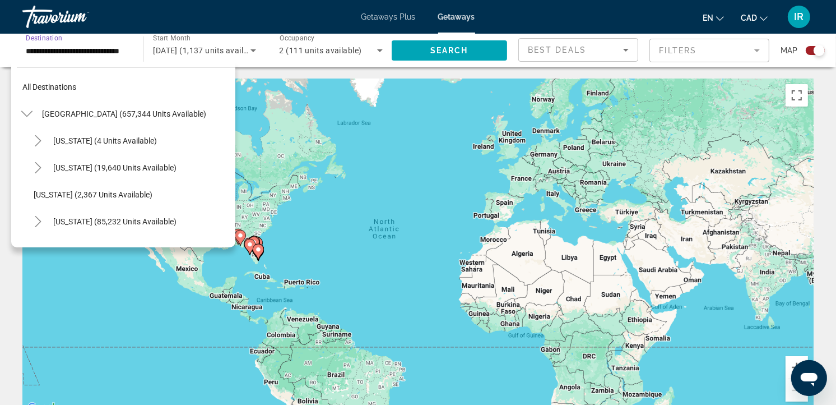
scroll to position [174, 0]
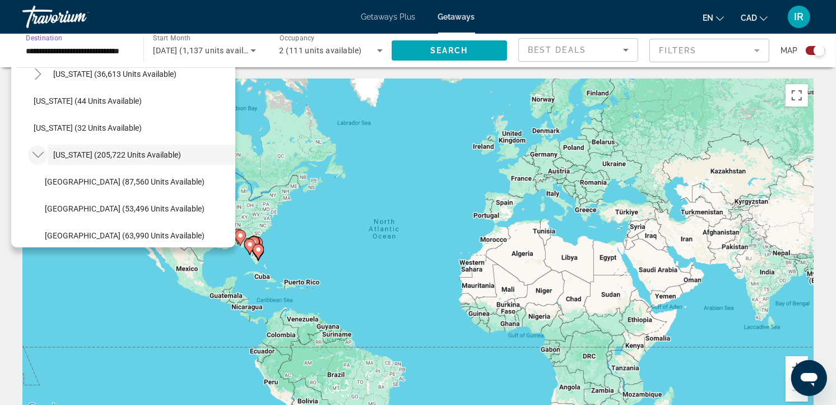
click at [36, 152] on icon "Toggle Florida (205,722 units available)" at bounding box center [38, 154] width 11 height 11
click at [36, 153] on icon "Toggle Florida (205,722 units available)" at bounding box center [38, 154] width 11 height 11
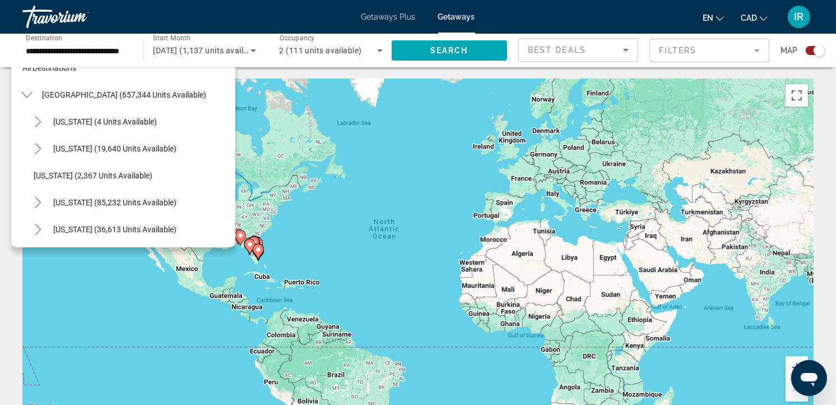
scroll to position [0, 0]
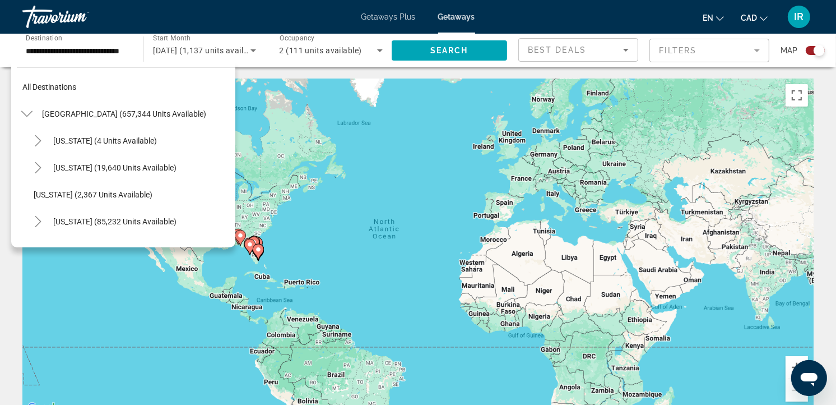
click at [74, 115] on span "[GEOGRAPHIC_DATA] (657,344 units available)" at bounding box center [124, 113] width 164 height 9
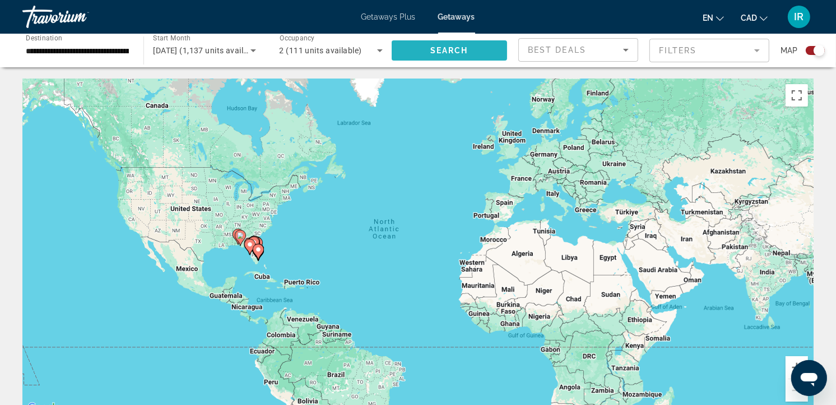
click at [434, 47] on span "Search" at bounding box center [449, 50] width 38 height 9
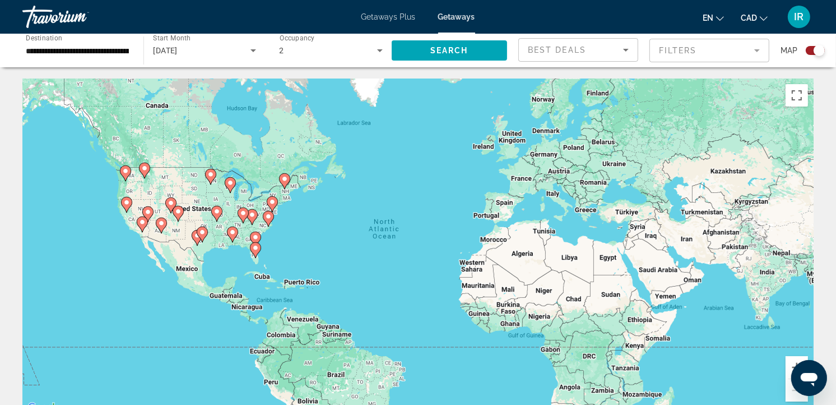
click at [170, 210] on icon "Main content" at bounding box center [171, 205] width 10 height 15
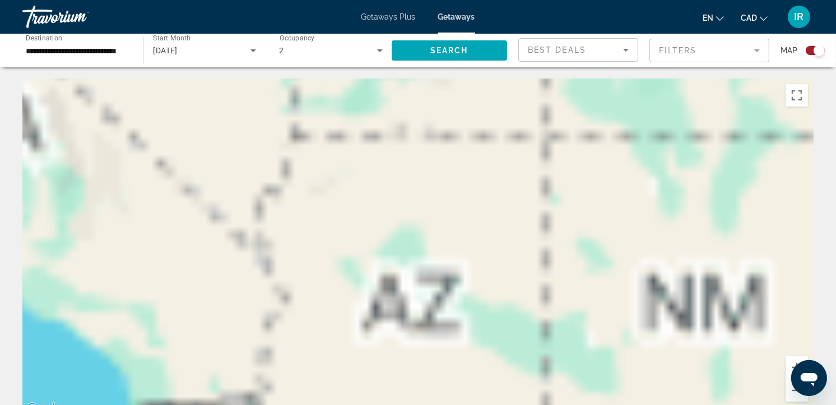
click at [170, 210] on div "Main content" at bounding box center [417, 246] width 791 height 336
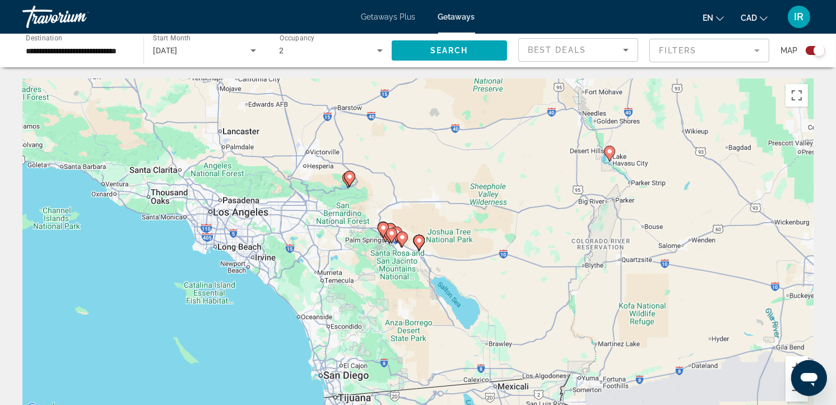
drag, startPoint x: 231, startPoint y: 285, endPoint x: 456, endPoint y: 71, distance: 310.4
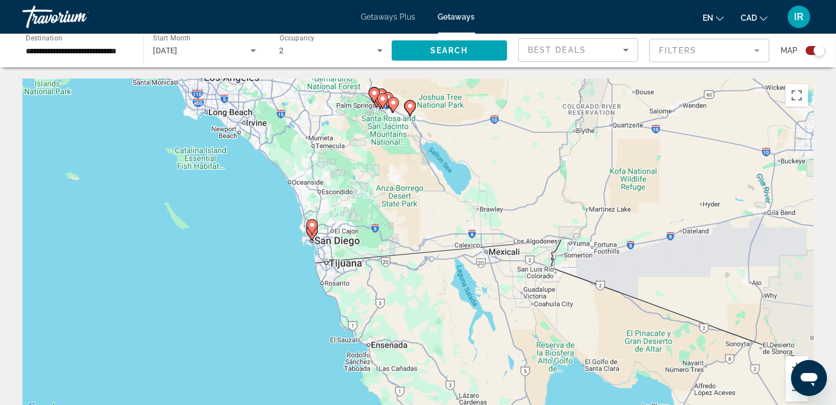
drag, startPoint x: 404, startPoint y: 294, endPoint x: 400, endPoint y: 202, distance: 92.0
click at [400, 202] on div "To activate drag with keyboard, press Alt + Enter. Once in keyboard drag state,…" at bounding box center [417, 246] width 791 height 336
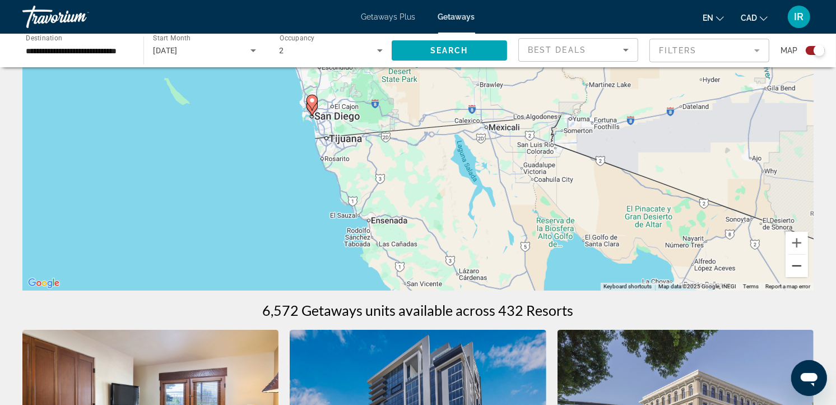
click at [794, 266] on button "Zoom out" at bounding box center [797, 265] width 22 height 22
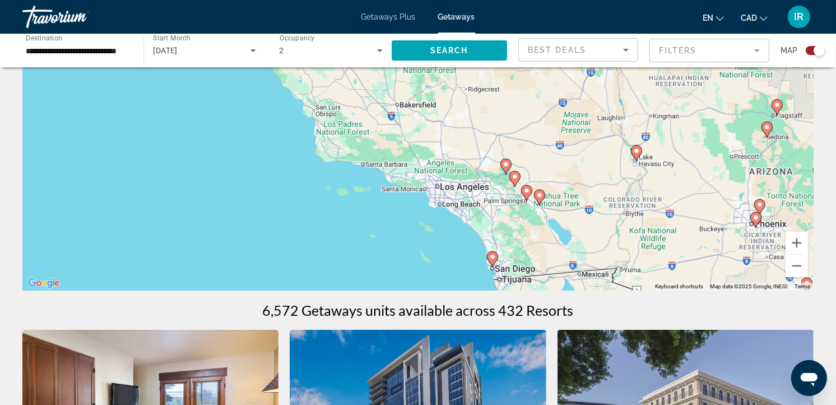
drag, startPoint x: 393, startPoint y: 157, endPoint x: 521, endPoint y: 306, distance: 196.3
click at [799, 265] on button "Zoom out" at bounding box center [797, 265] width 22 height 22
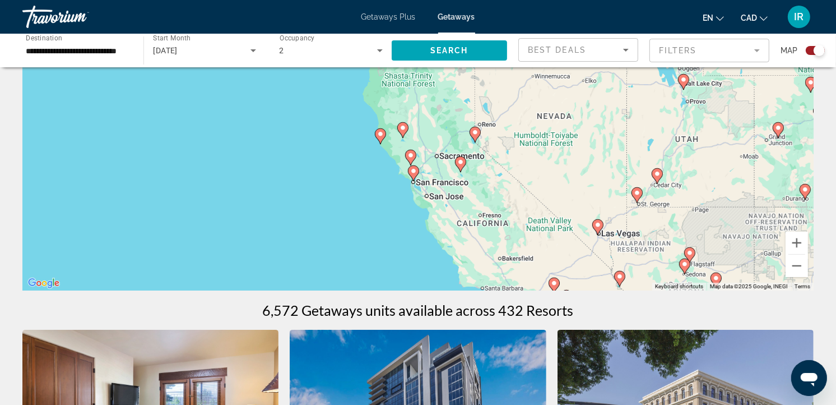
drag, startPoint x: 507, startPoint y: 175, endPoint x: 569, endPoint y: 279, distance: 121.1
click at [569, 279] on div "To activate drag with keyboard, press Alt + Enter. Once in keyboard drag state,…" at bounding box center [417, 122] width 791 height 336
click at [800, 263] on button "Zoom out" at bounding box center [797, 265] width 22 height 22
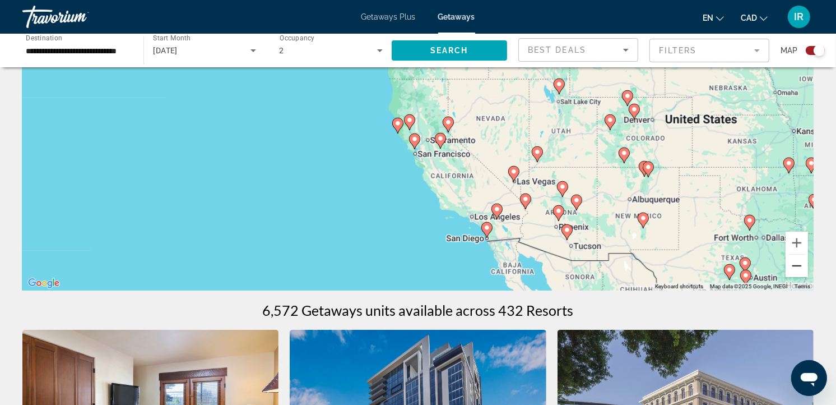
click at [800, 263] on button "Zoom out" at bounding box center [797, 265] width 22 height 22
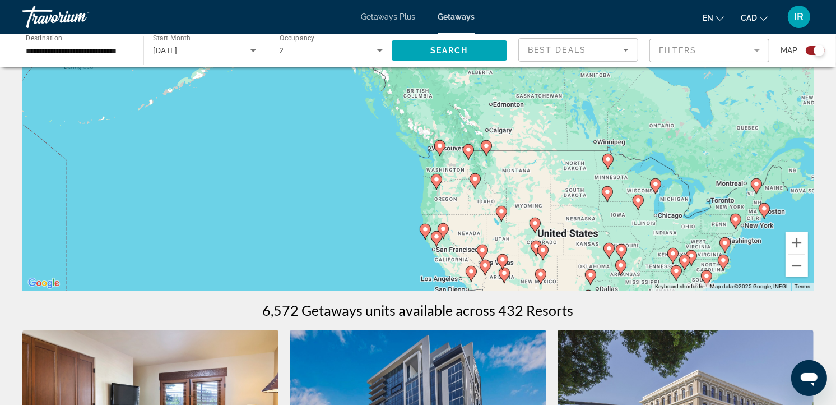
drag, startPoint x: 451, startPoint y: 107, endPoint x: 485, endPoint y: 263, distance: 160.0
click at [485, 263] on div "To activate drag with keyboard, press Alt + Enter. Once in keyboard drag state,…" at bounding box center [417, 122] width 791 height 336
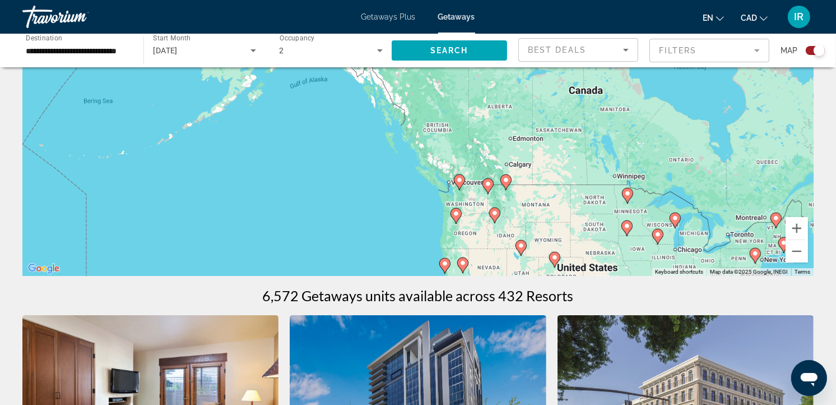
scroll to position [187, 0]
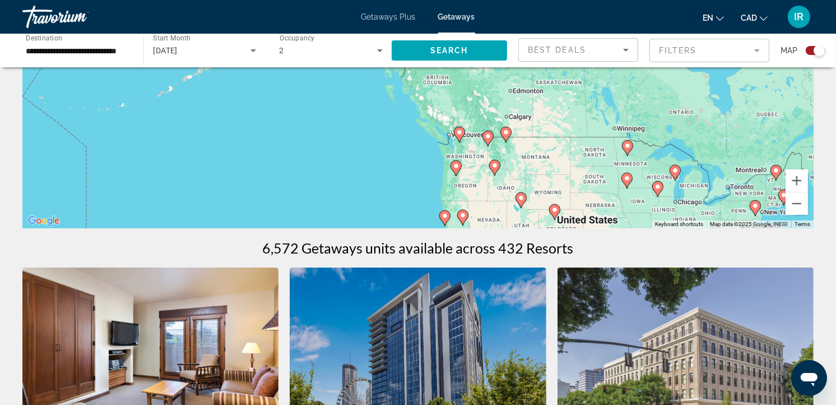
click at [456, 175] on gmp-advanced-marker "Main content" at bounding box center [456, 168] width 11 height 17
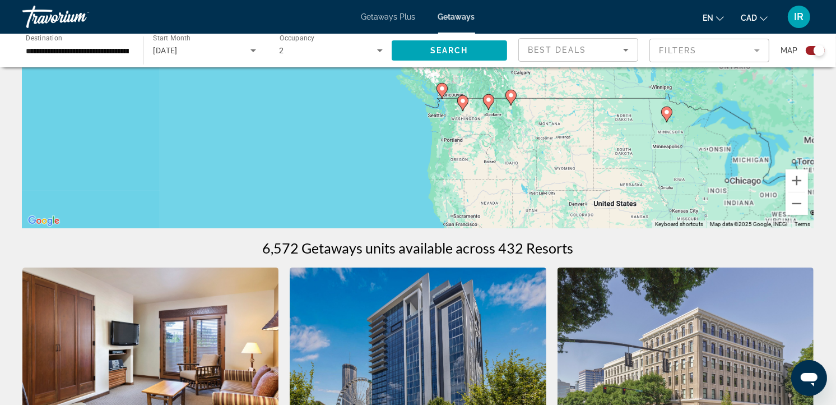
click at [456, 175] on div "To activate drag with keyboard, press Alt + Enter. Once in keyboard drag state,…" at bounding box center [417, 60] width 791 height 336
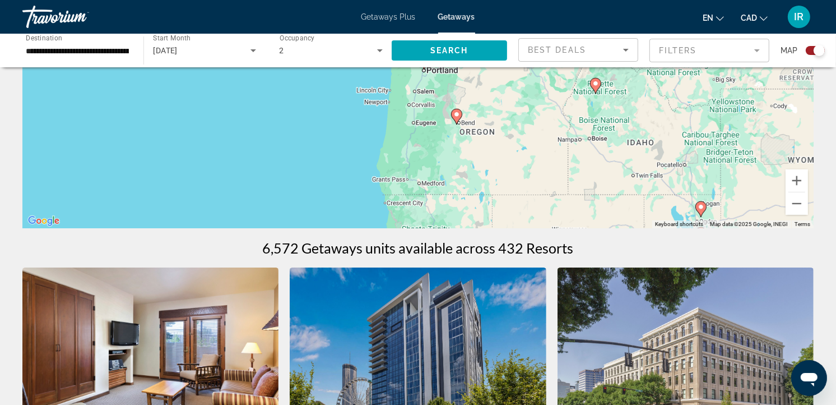
drag, startPoint x: 455, startPoint y: 147, endPoint x: 484, endPoint y: 215, distance: 73.6
click at [484, 214] on div "To navigate, press the arrow keys. To activate drag with keyboard, press Alt + …" at bounding box center [417, 60] width 791 height 336
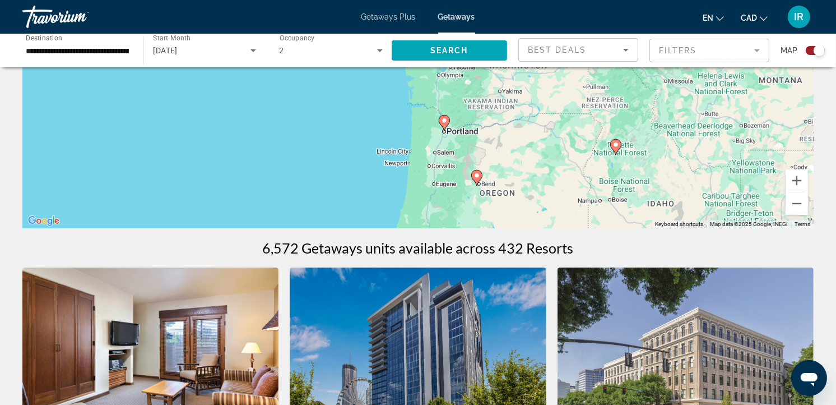
drag, startPoint x: 444, startPoint y: 165, endPoint x: 460, endPoint y: 225, distance: 62.0
click at [460, 225] on div "To navigate, press the arrow keys. To activate drag with keyboard, press Alt + …" at bounding box center [417, 60] width 791 height 336
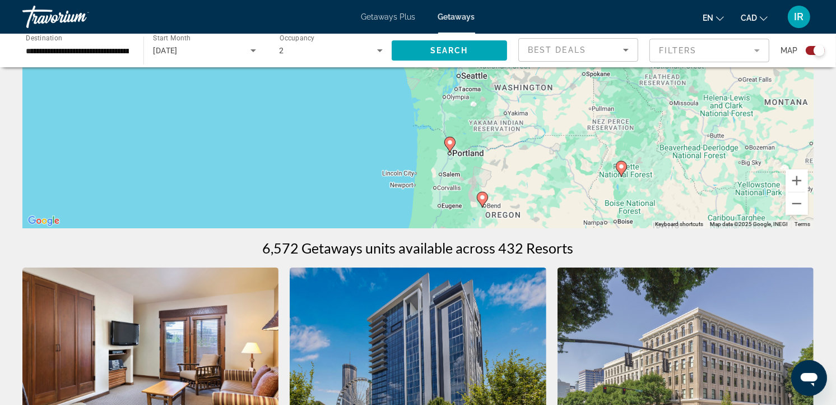
click at [451, 147] on icon "Main content" at bounding box center [450, 144] width 10 height 15
type input "**********"
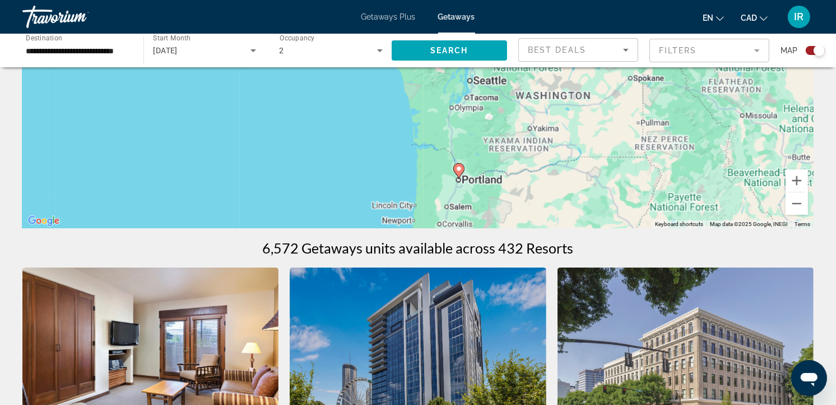
click at [451, 147] on div "To navigate, press the arrow keys. To activate drag with keyboard, press Alt + …" at bounding box center [417, 60] width 791 height 336
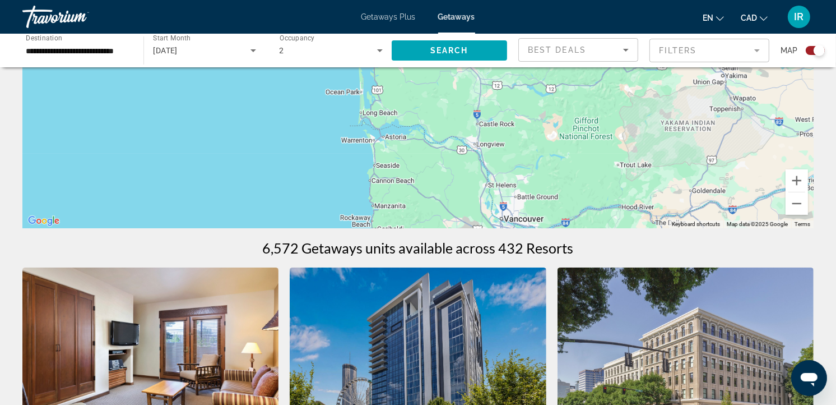
drag, startPoint x: 451, startPoint y: 147, endPoint x: 440, endPoint y: 96, distance: 51.5
click at [442, 98] on div "To activate drag with keyboard, press Alt + Enter. Once in keyboard drag state,…" at bounding box center [417, 60] width 791 height 336
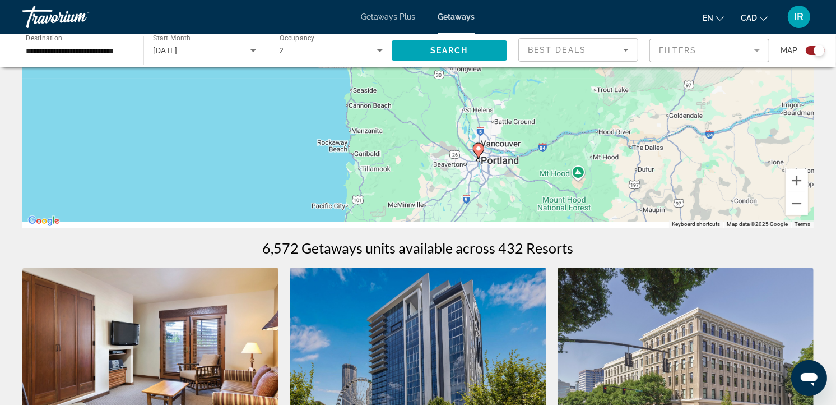
drag, startPoint x: 447, startPoint y: 195, endPoint x: 406, endPoint y: 120, distance: 85.0
click at [406, 120] on div "To activate drag with keyboard, press Alt + Enter. Once in keyboard drag state,…" at bounding box center [417, 60] width 791 height 336
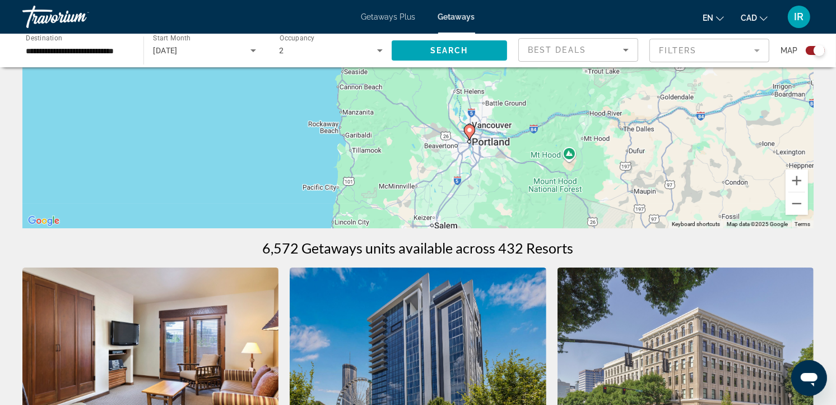
click at [479, 136] on div "To activate drag with keyboard, press Alt + Enter. Once in keyboard drag state,…" at bounding box center [417, 60] width 791 height 336
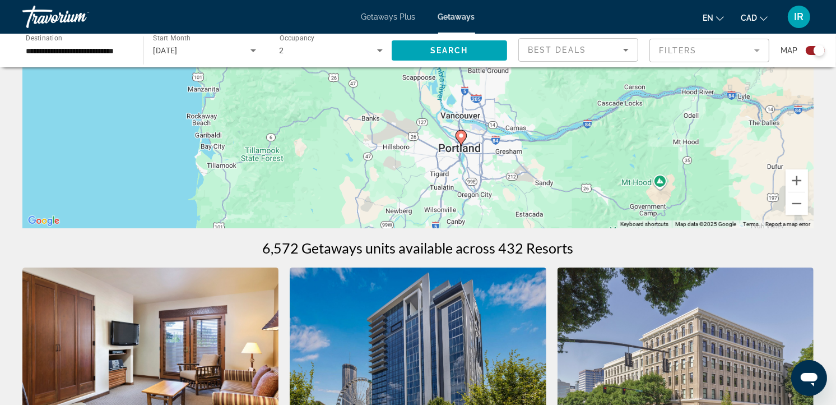
drag, startPoint x: 479, startPoint y: 136, endPoint x: 449, endPoint y: 151, distance: 33.6
click at [449, 151] on div "To activate drag with keyboard, press Alt + Enter. Once in keyboard drag state,…" at bounding box center [417, 60] width 791 height 336
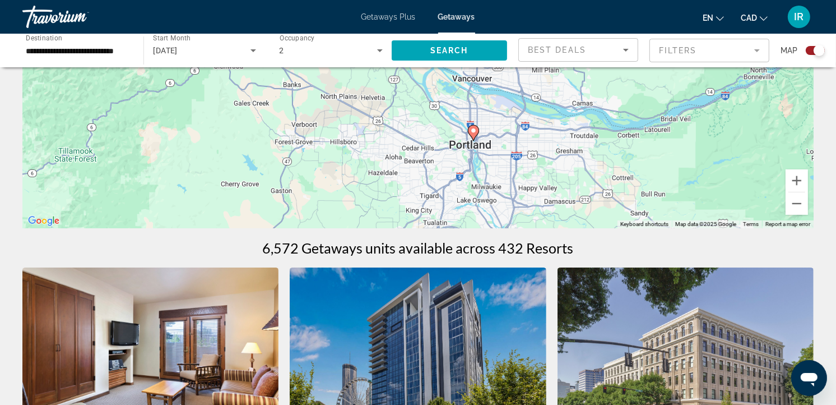
drag, startPoint x: 449, startPoint y: 151, endPoint x: 475, endPoint y: 133, distance: 32.2
click at [475, 133] on image "Main content" at bounding box center [473, 130] width 7 height 7
click at [475, 60] on div "To navigate, press the arrow keys. To activate drag with keyboard, press Alt + …" at bounding box center [813, 60] width 791 height 0
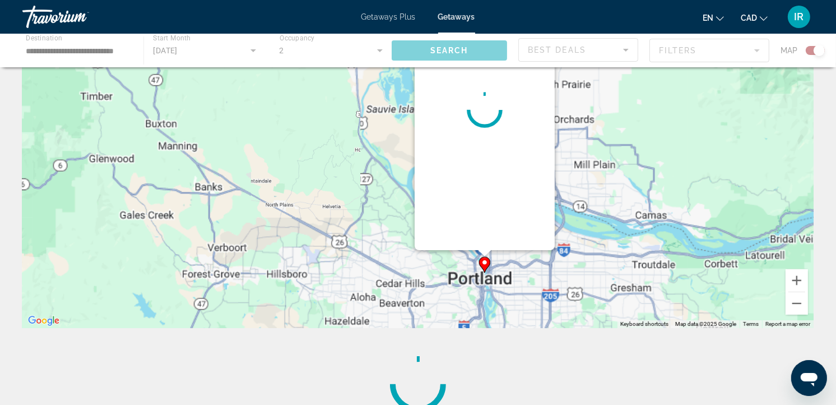
scroll to position [0, 0]
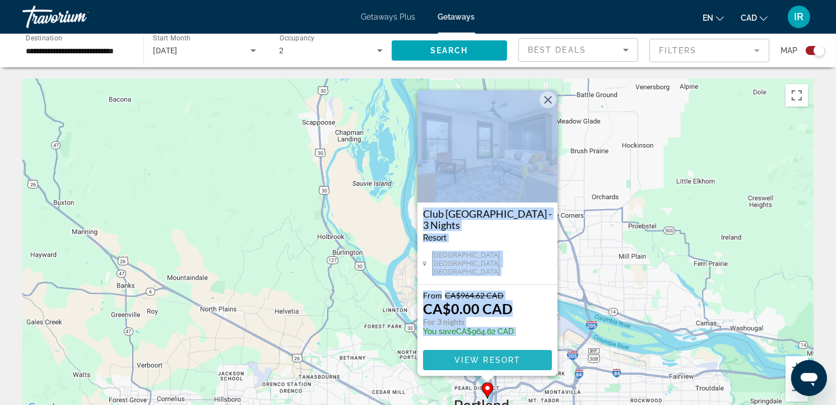
click at [499, 356] on span "View Resort" at bounding box center [487, 359] width 66 height 9
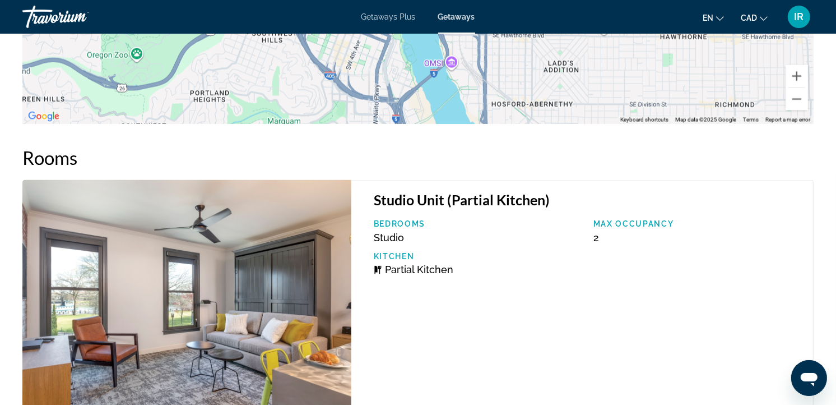
scroll to position [1272, 0]
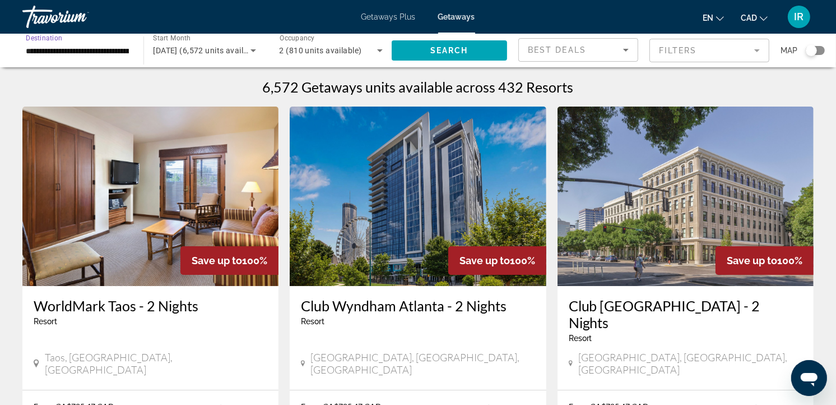
click at [59, 49] on input "**********" at bounding box center [77, 50] width 103 height 13
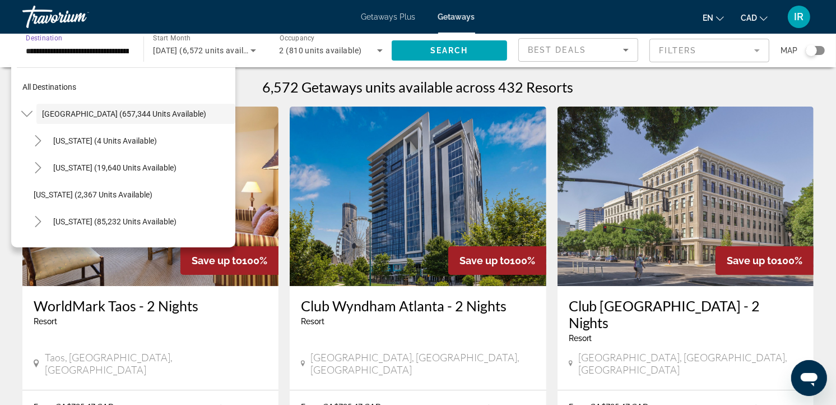
click at [52, 54] on input "**********" at bounding box center [77, 50] width 103 height 13
click at [28, 109] on icon "Toggle United States (657,344 units available)" at bounding box center [26, 113] width 11 height 11
click at [101, 217] on span "Europe (33,849 units available)" at bounding box center [96, 221] width 109 height 9
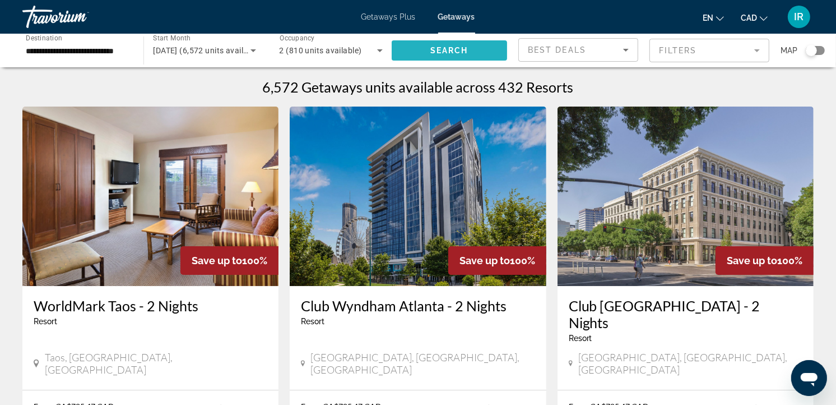
click at [458, 53] on span "Search" at bounding box center [449, 50] width 38 height 9
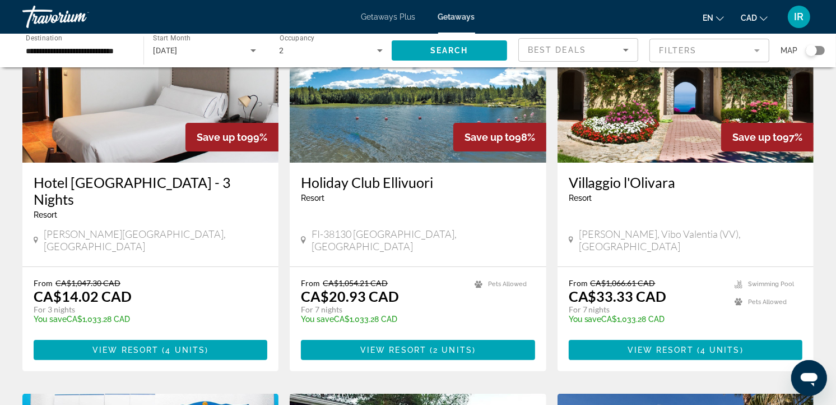
scroll to position [124, 0]
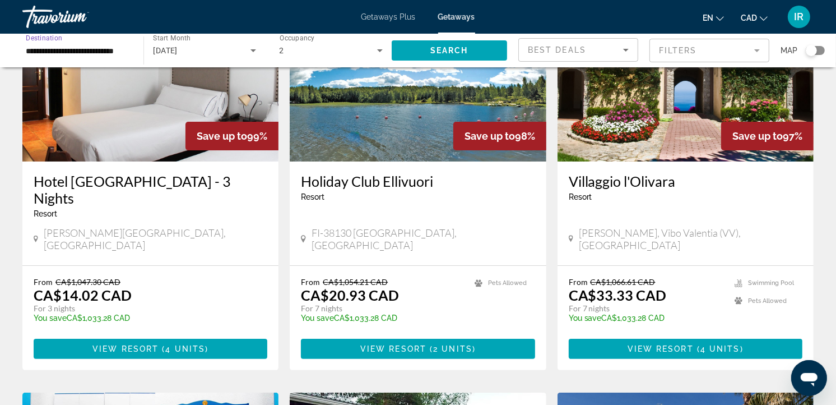
click at [64, 45] on input "**********" at bounding box center [77, 50] width 103 height 13
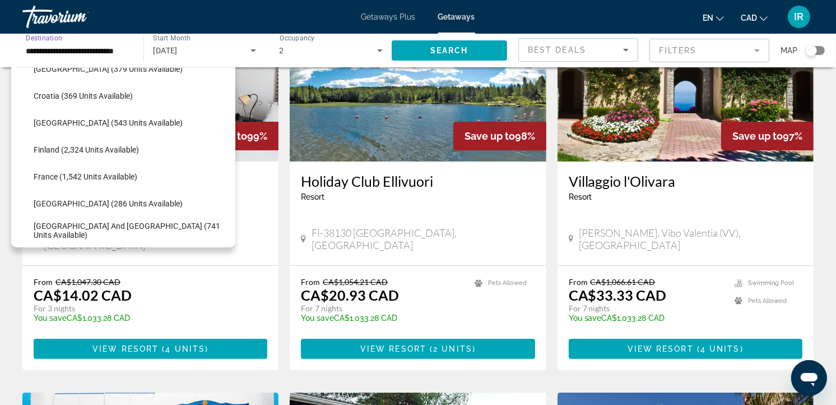
scroll to position [253, 0]
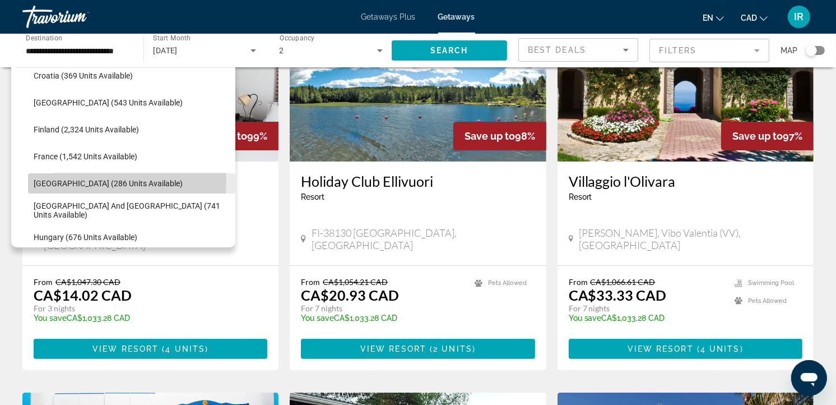
click at [68, 180] on span "Germany (286 units available)" at bounding box center [108, 183] width 149 height 9
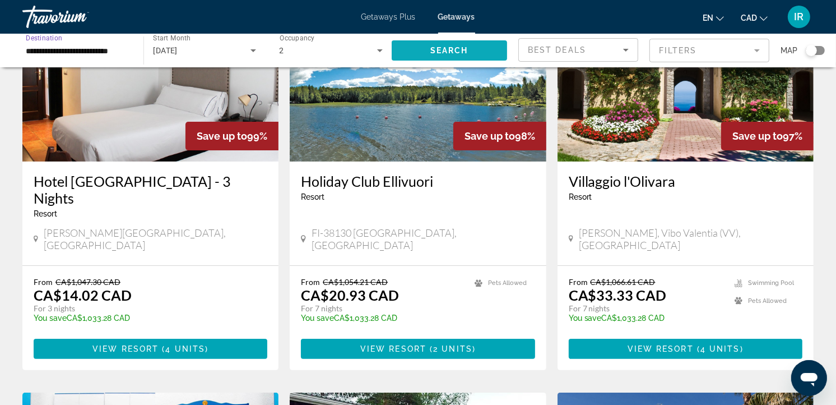
click at [427, 43] on span "Search widget" at bounding box center [449, 50] width 115 height 27
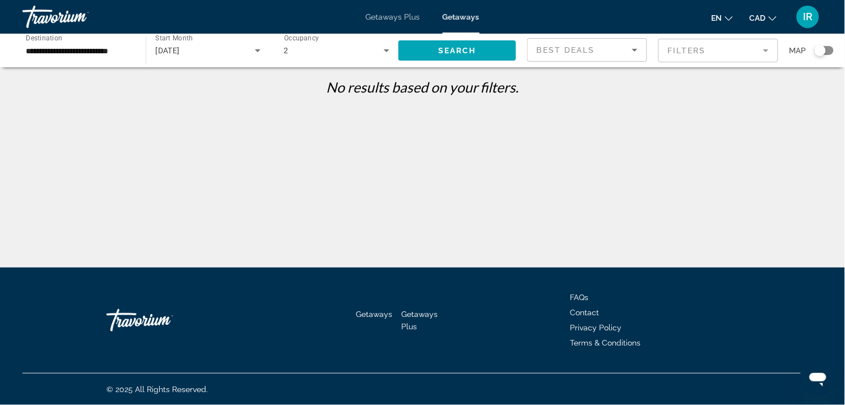
click at [256, 51] on icon "Search widget" at bounding box center [257, 50] width 13 height 13
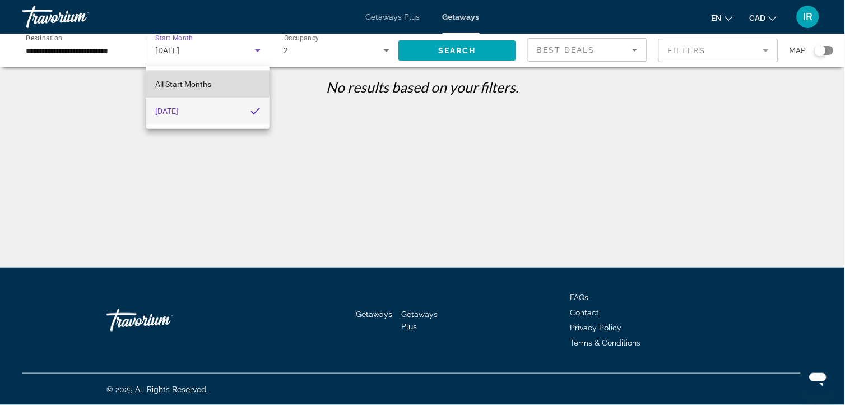
click at [206, 83] on span "All Start Months" at bounding box center [183, 84] width 56 height 9
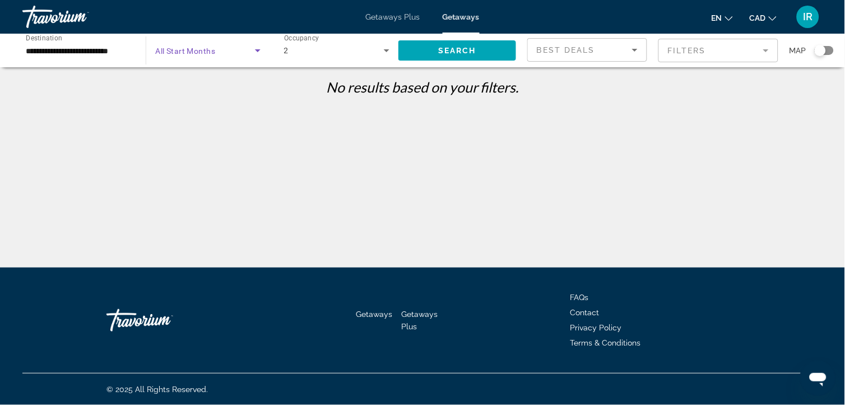
click at [254, 50] on icon "Search widget" at bounding box center [257, 50] width 13 height 13
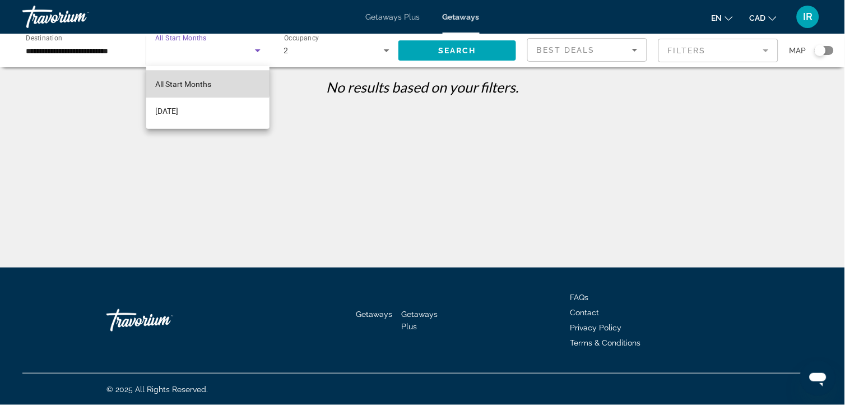
click at [184, 80] on span "All Start Months" at bounding box center [183, 84] width 56 height 9
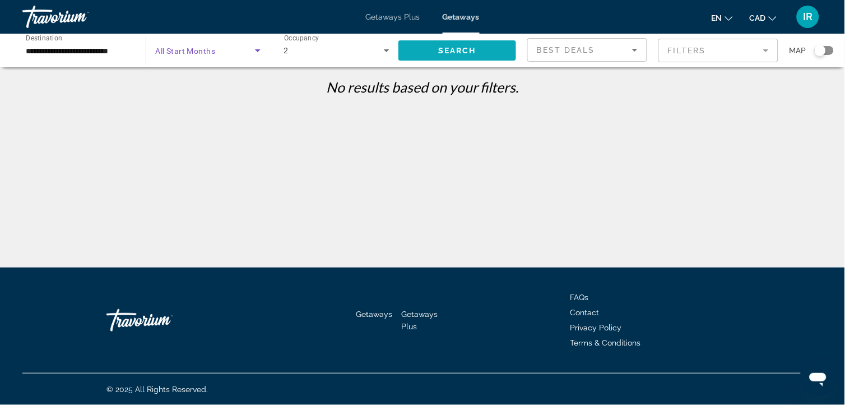
click at [438, 49] on span "Search" at bounding box center [457, 50] width 38 height 9
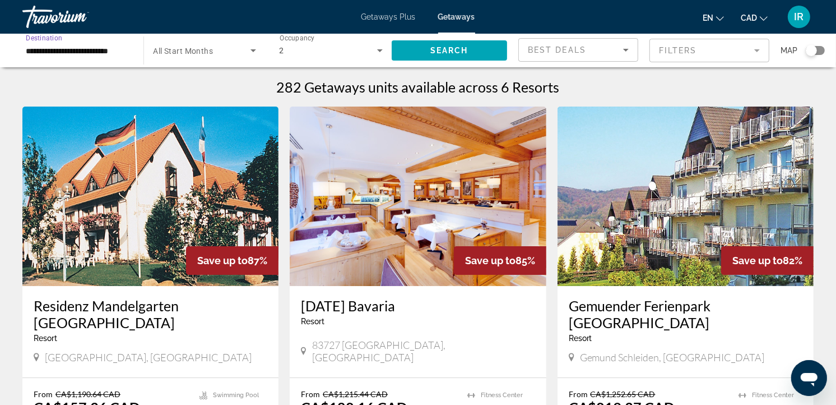
click at [79, 53] on input "**********" at bounding box center [77, 50] width 103 height 13
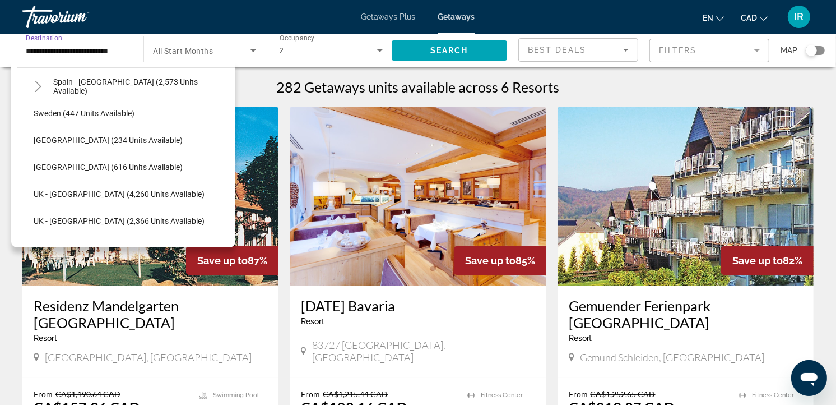
scroll to position [667, 0]
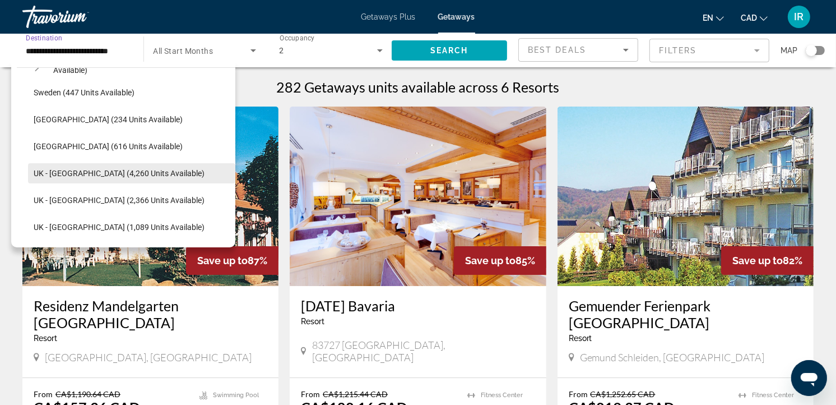
click at [71, 170] on span "UK - England (4,260 units available)" at bounding box center [119, 173] width 171 height 9
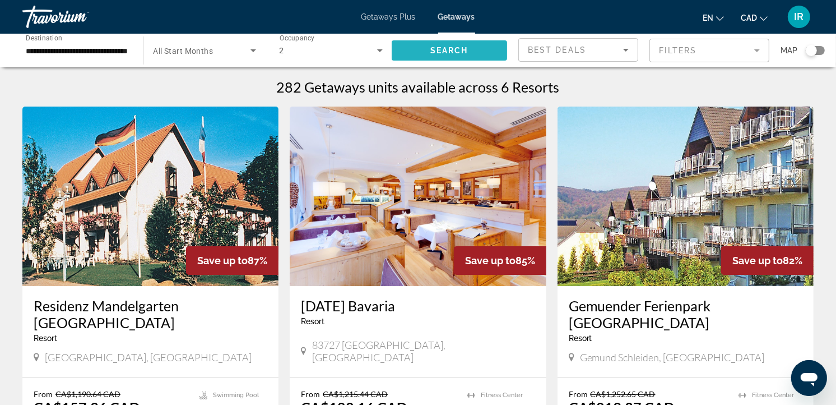
click at [451, 49] on span "Search" at bounding box center [449, 50] width 38 height 9
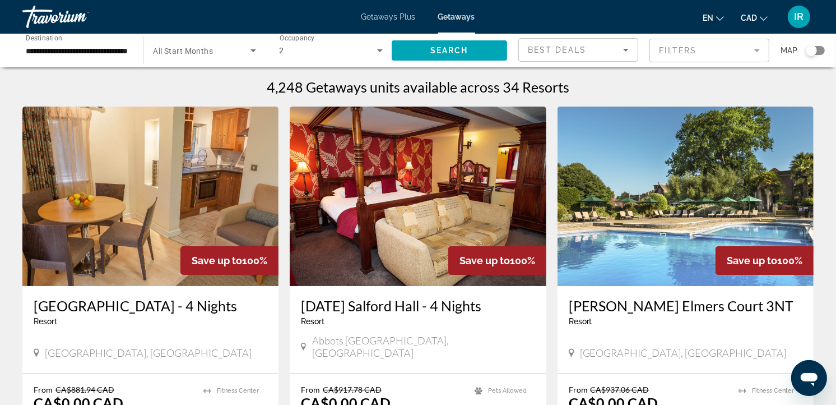
click at [58, 52] on input "**********" at bounding box center [77, 50] width 103 height 13
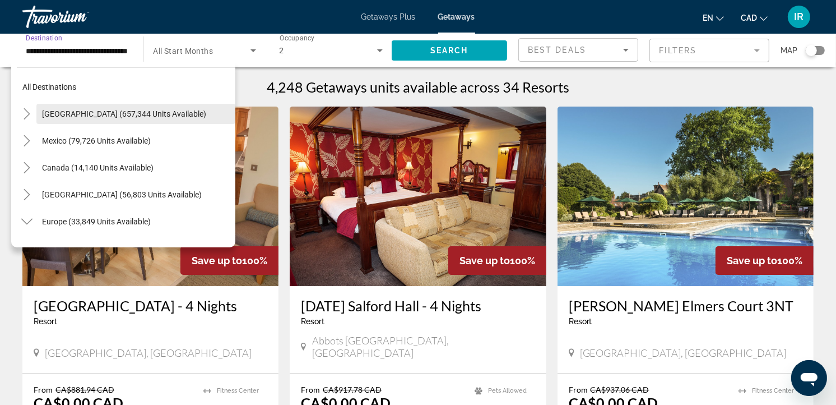
click at [75, 108] on span "Search widget" at bounding box center [135, 113] width 199 height 27
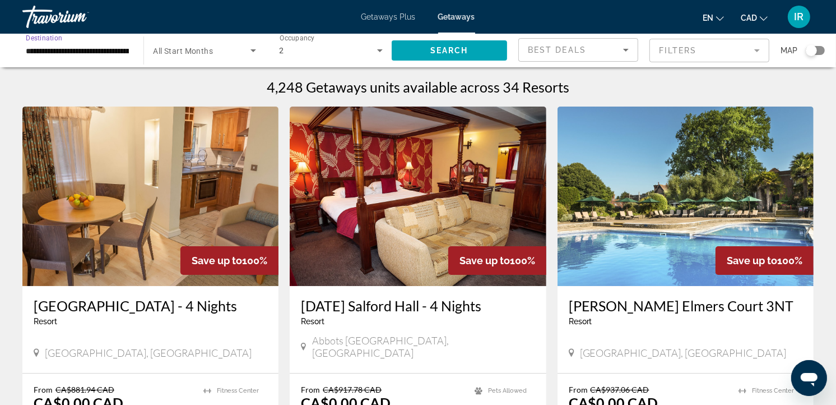
click at [71, 47] on input "**********" at bounding box center [77, 50] width 103 height 13
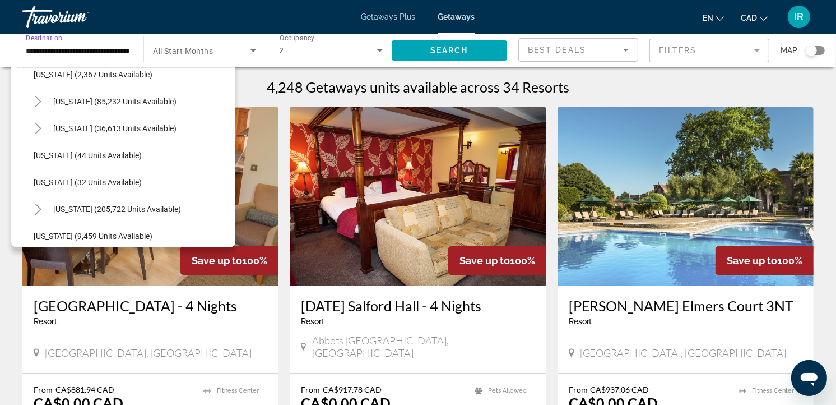
scroll to position [124, 0]
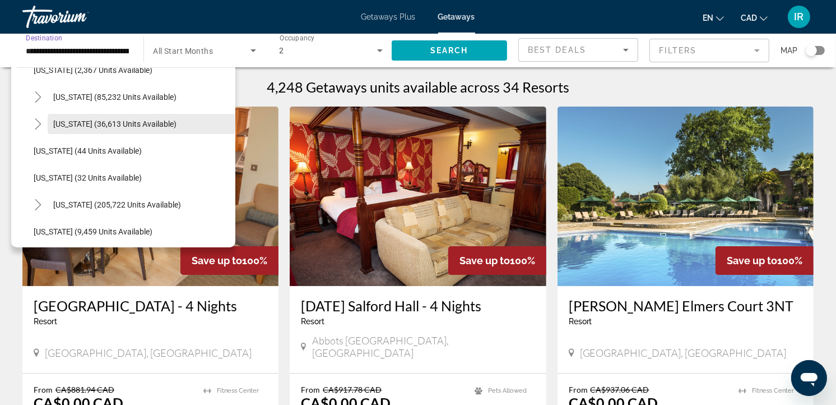
click at [89, 115] on span "Search widget" at bounding box center [142, 123] width 188 height 27
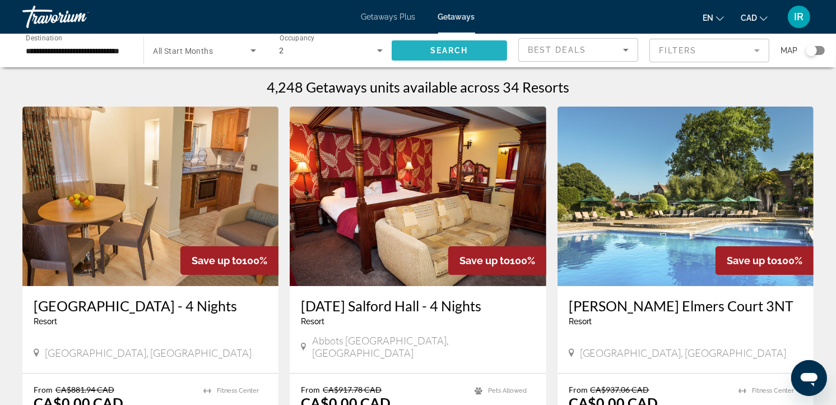
click at [438, 47] on span "Search" at bounding box center [449, 50] width 38 height 9
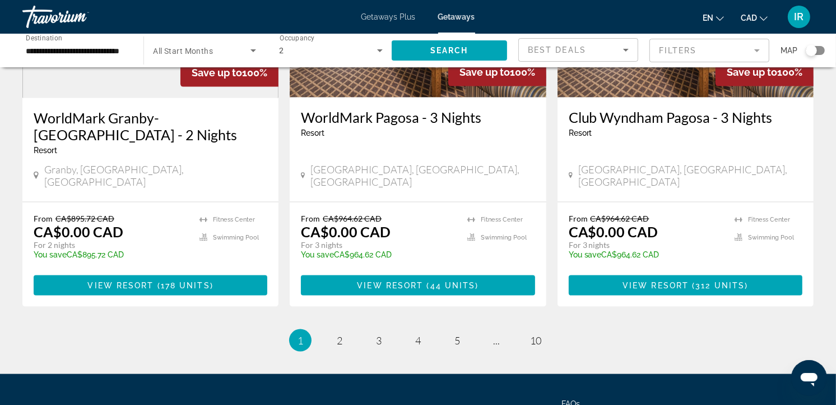
scroll to position [1477, 0]
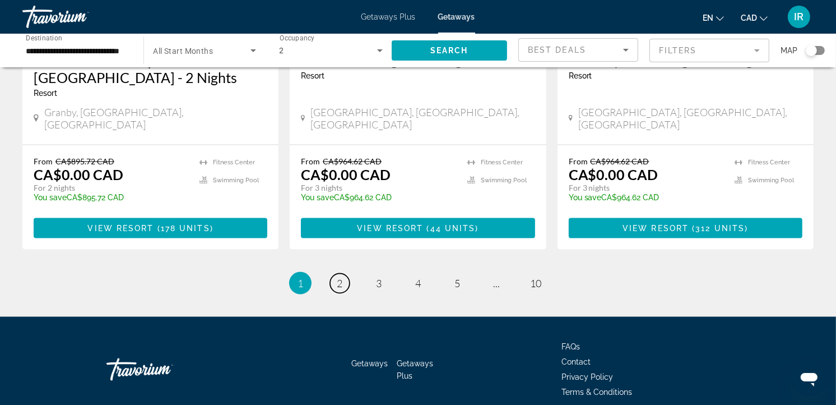
click at [338, 277] on span "2" at bounding box center [340, 283] width 6 height 12
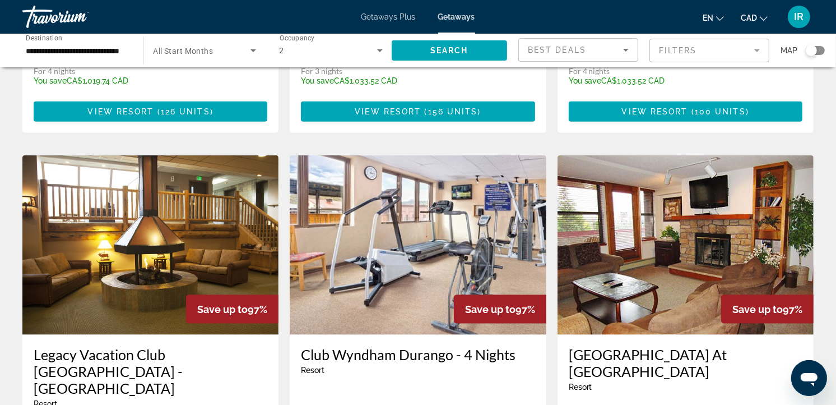
scroll to position [1432, 0]
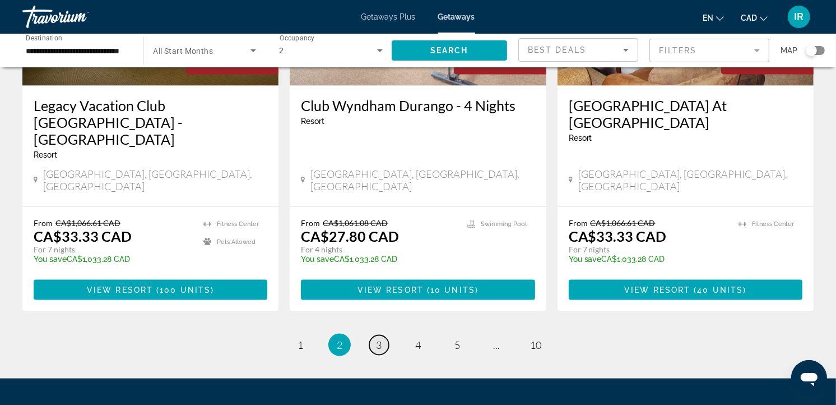
click at [379, 338] on span "3" at bounding box center [379, 344] width 6 height 12
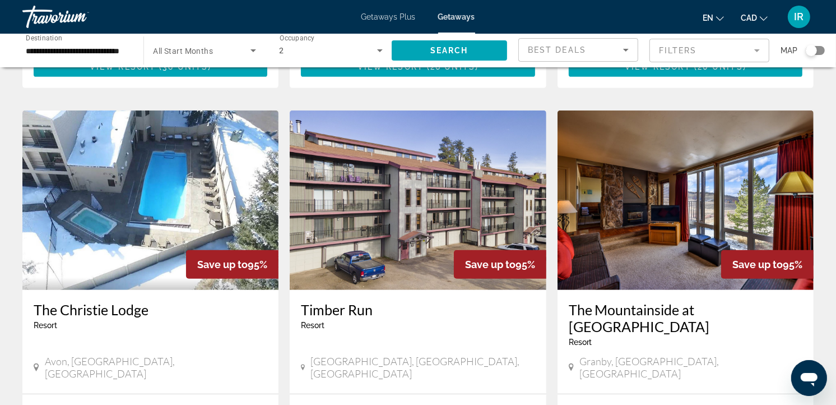
scroll to position [435, 0]
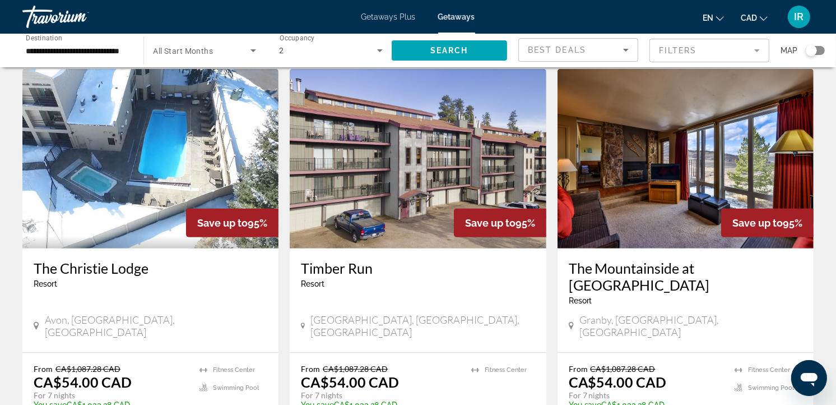
click at [120, 48] on input "**********" at bounding box center [77, 50] width 103 height 13
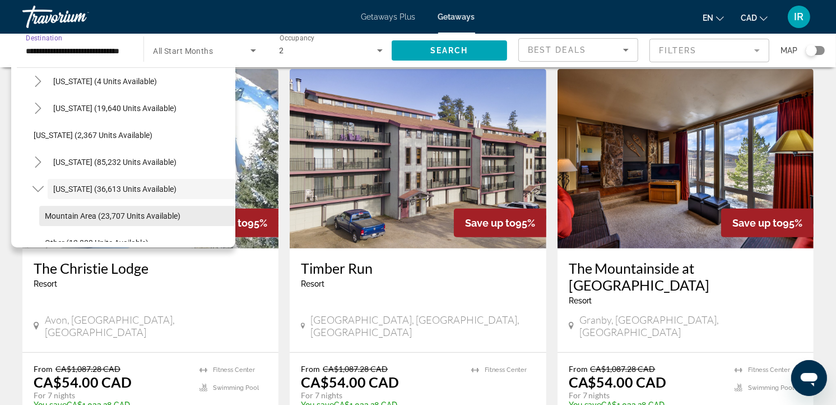
scroll to position [124, 0]
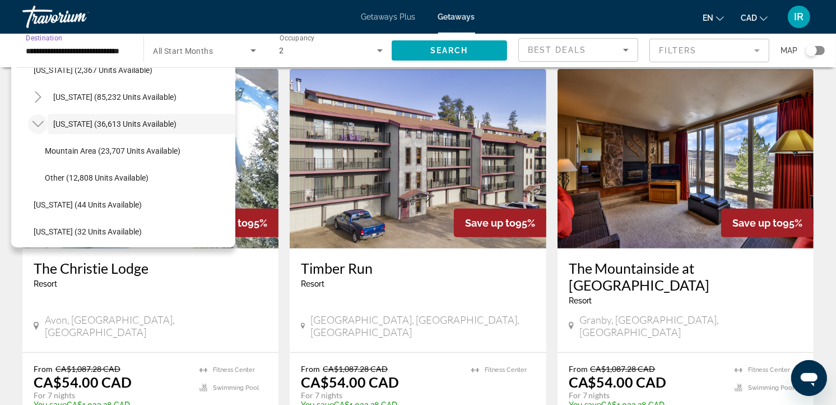
click at [36, 120] on icon "Toggle Colorado (36,613 units available)" at bounding box center [38, 123] width 11 height 11
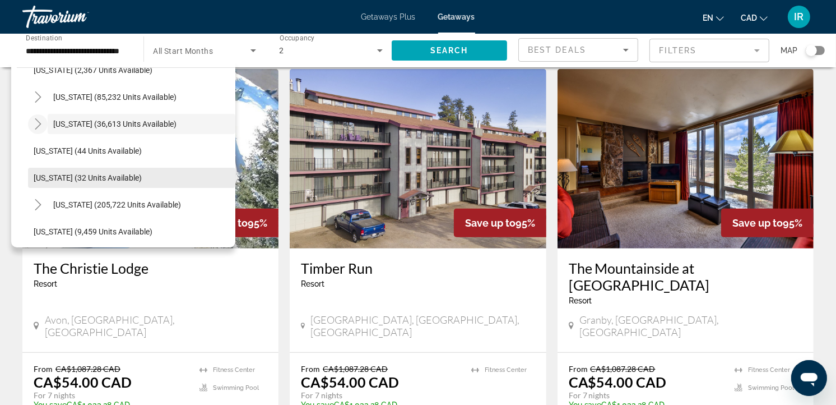
scroll to position [0, 0]
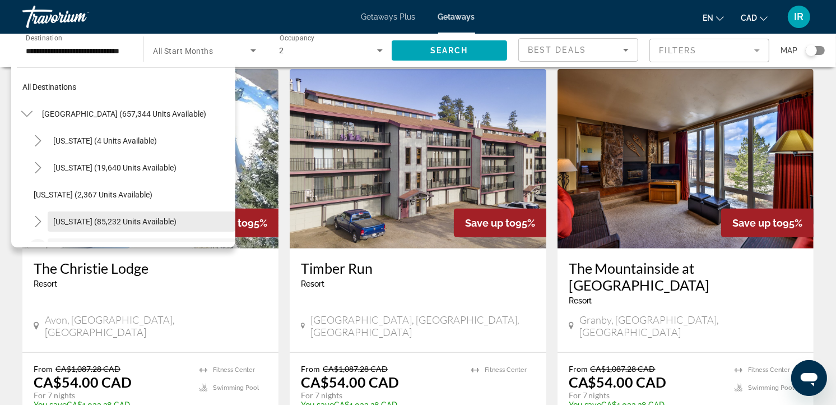
click at [80, 217] on span "California (85,232 units available)" at bounding box center [114, 221] width 123 height 9
type input "**********"
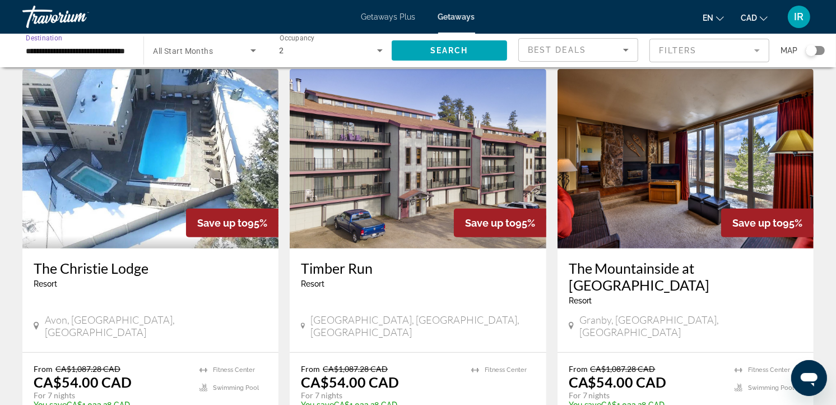
click at [251, 52] on icon "Search widget" at bounding box center [253, 50] width 13 height 13
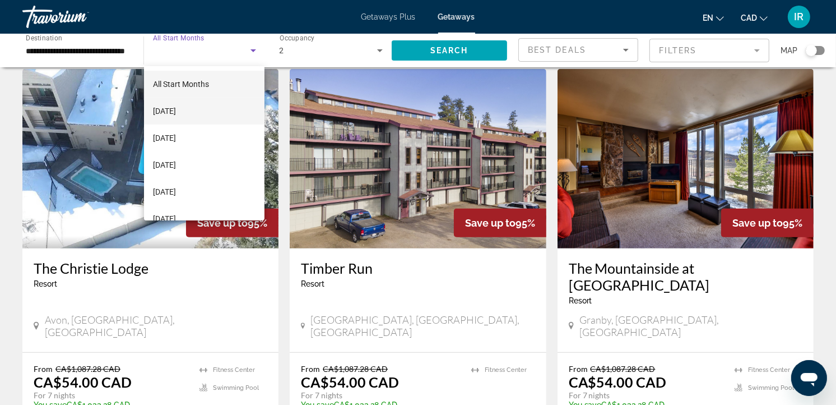
click at [176, 107] on span "[DATE]" at bounding box center [164, 110] width 23 height 13
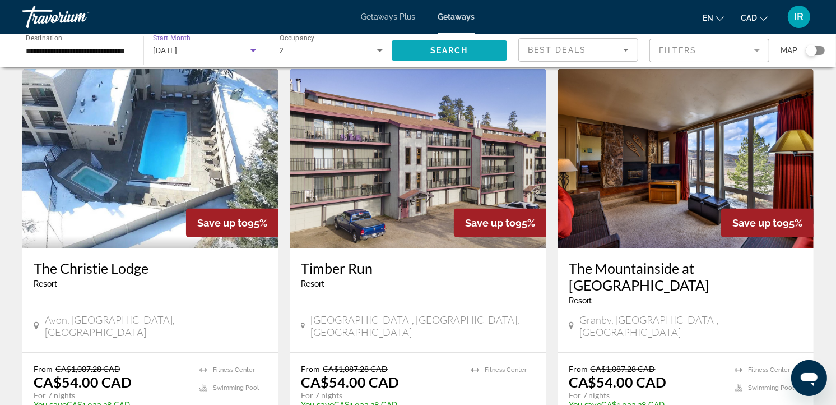
click at [432, 48] on span "Search" at bounding box center [449, 50] width 38 height 9
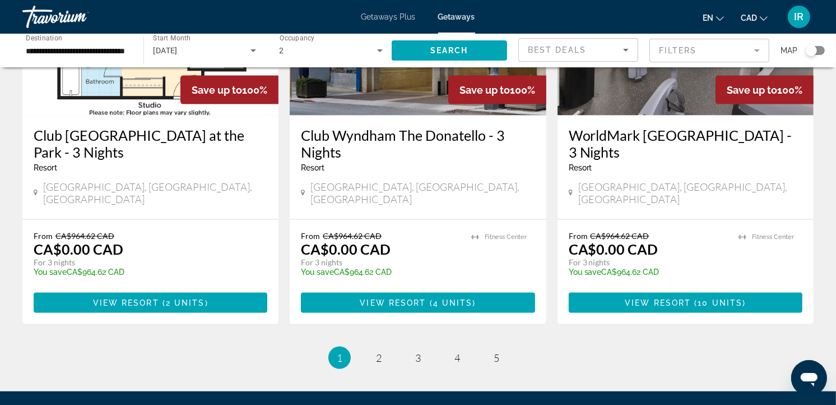
scroll to position [1476, 0]
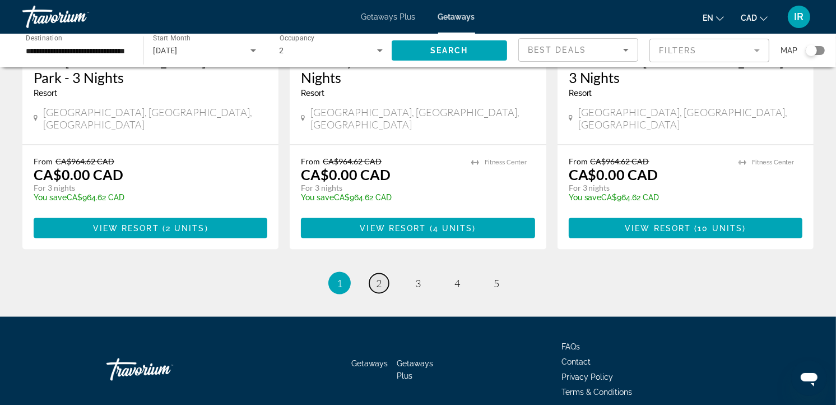
click at [379, 277] on span "2" at bounding box center [379, 283] width 6 height 12
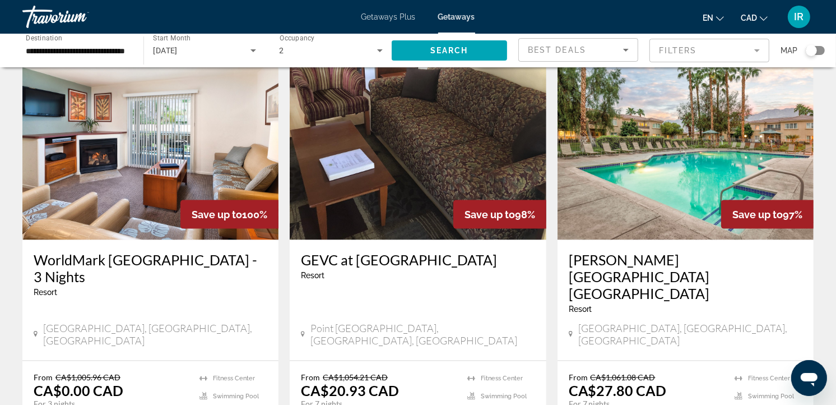
scroll to position [1307, 0]
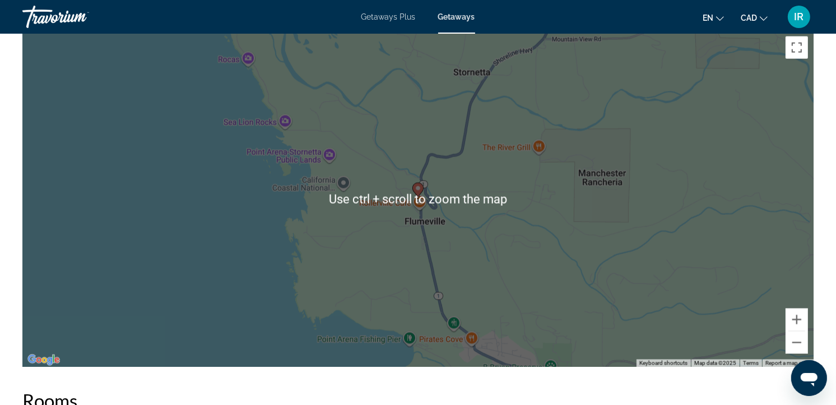
scroll to position [1556, 0]
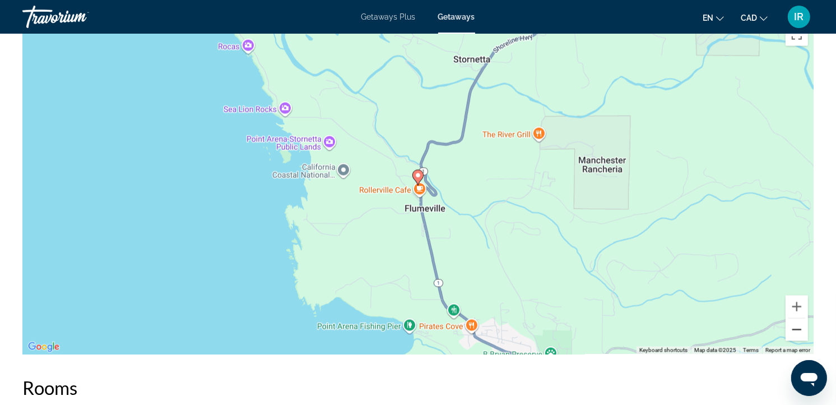
click at [796, 329] on button "Zoom out" at bounding box center [797, 329] width 22 height 22
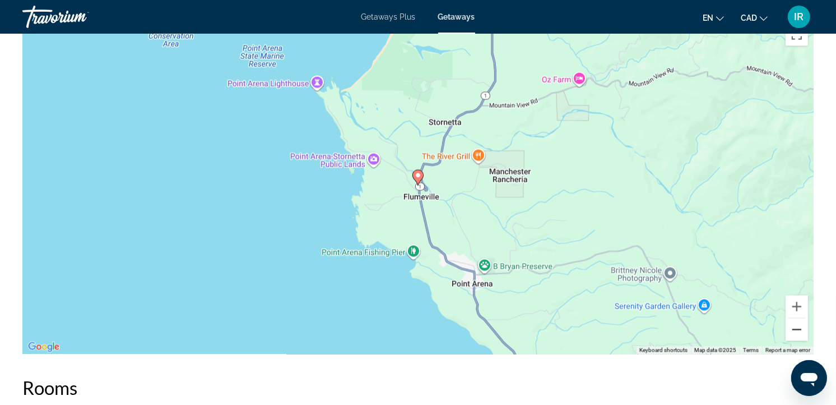
click at [796, 327] on button "Zoom out" at bounding box center [797, 329] width 22 height 22
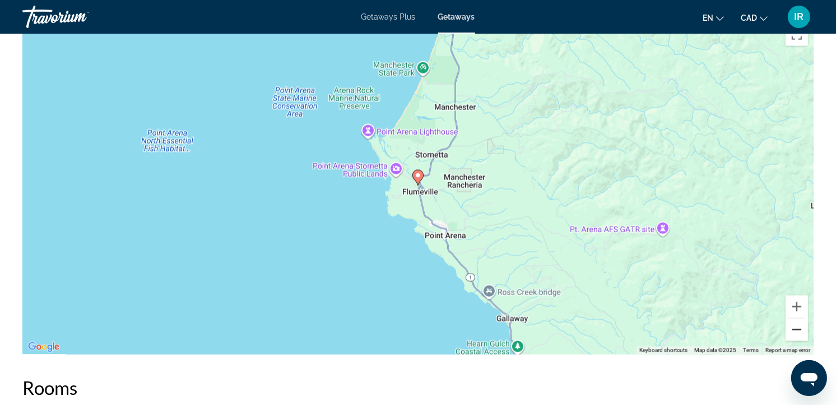
click at [796, 327] on button "Zoom out" at bounding box center [797, 329] width 22 height 22
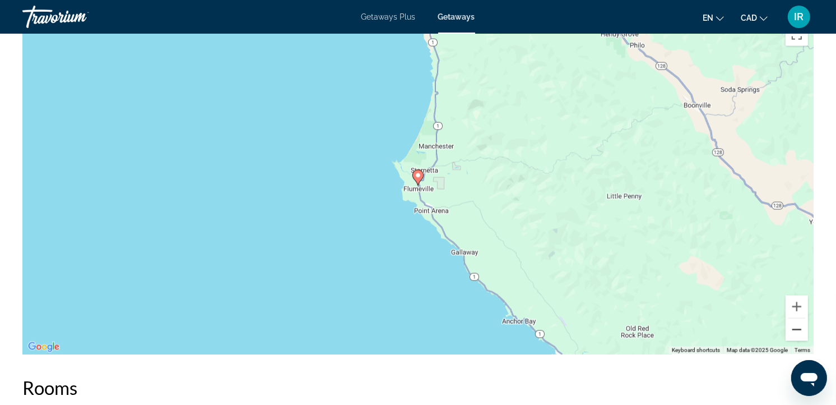
click at [796, 327] on button "Zoom out" at bounding box center [797, 329] width 22 height 22
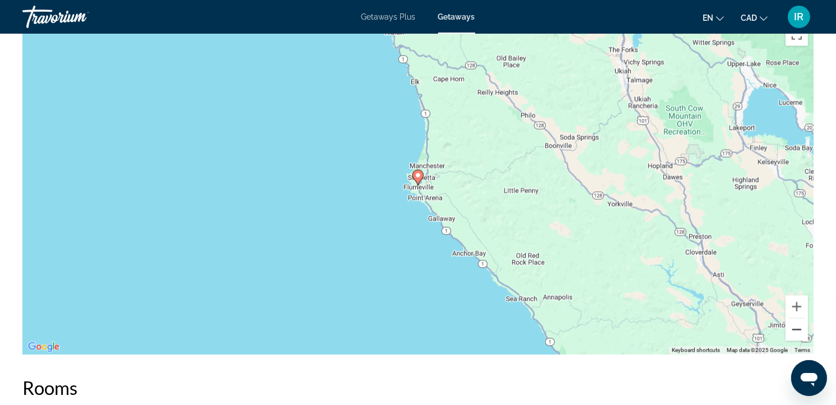
click at [796, 327] on button "Zoom out" at bounding box center [797, 329] width 22 height 22
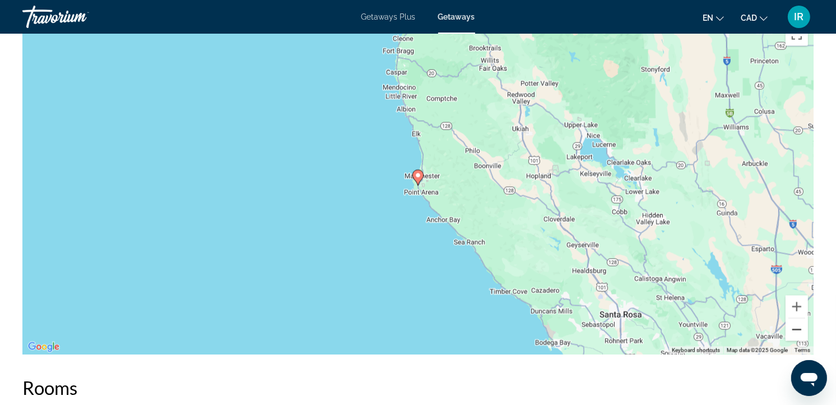
click at [796, 327] on button "Zoom out" at bounding box center [797, 329] width 22 height 22
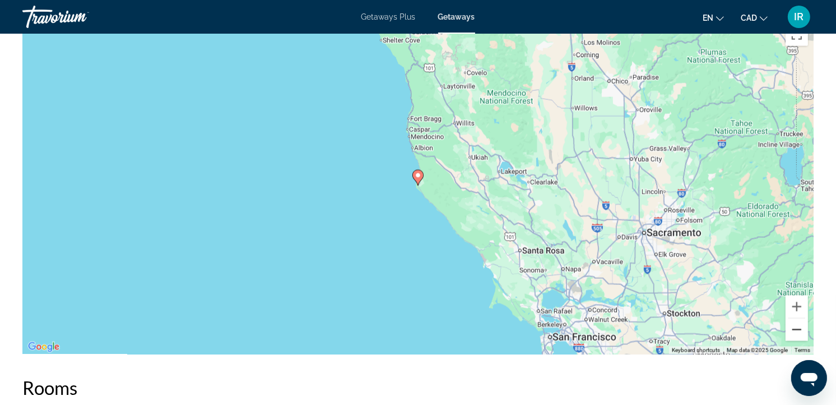
click at [796, 327] on button "Zoom out" at bounding box center [797, 329] width 22 height 22
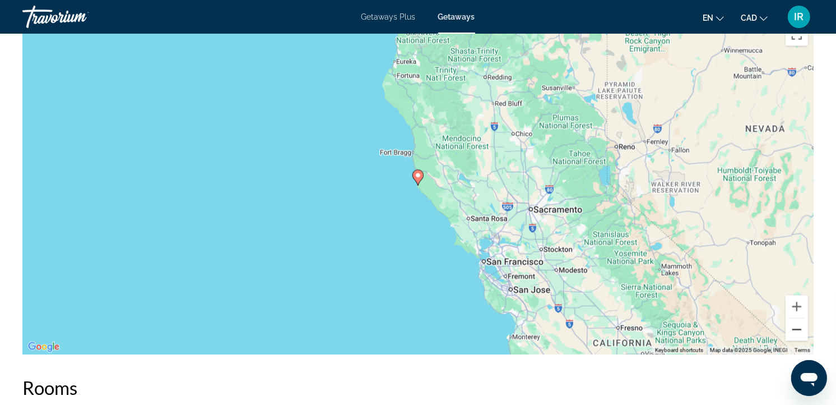
click at [796, 327] on button "Zoom out" at bounding box center [797, 329] width 22 height 22
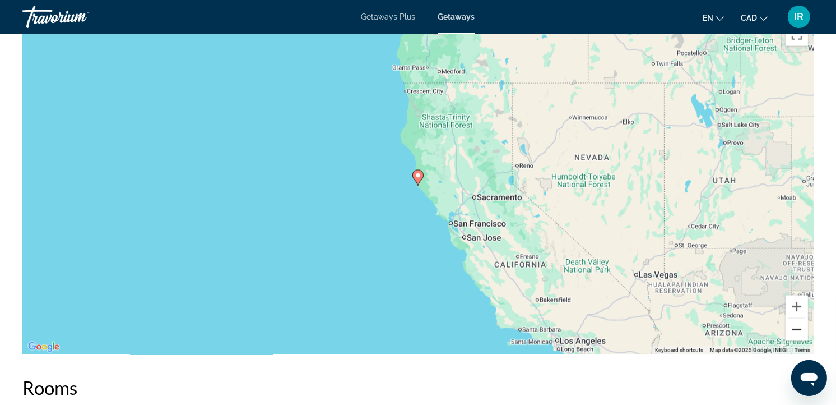
click at [796, 327] on button "Zoom out" at bounding box center [797, 329] width 22 height 22
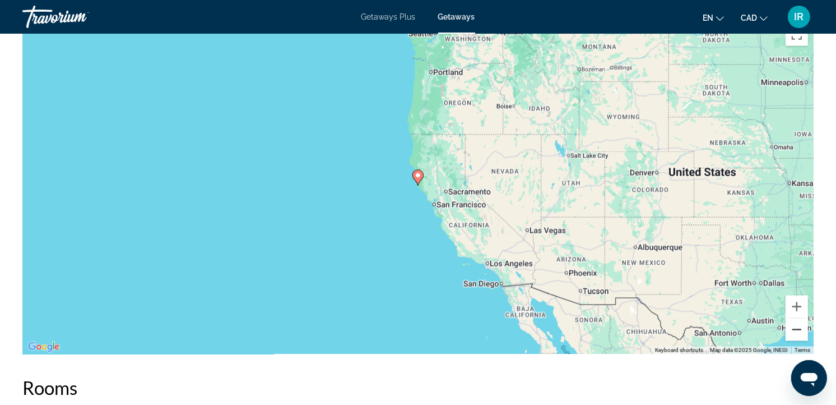
click at [796, 327] on button "Zoom out" at bounding box center [797, 329] width 22 height 22
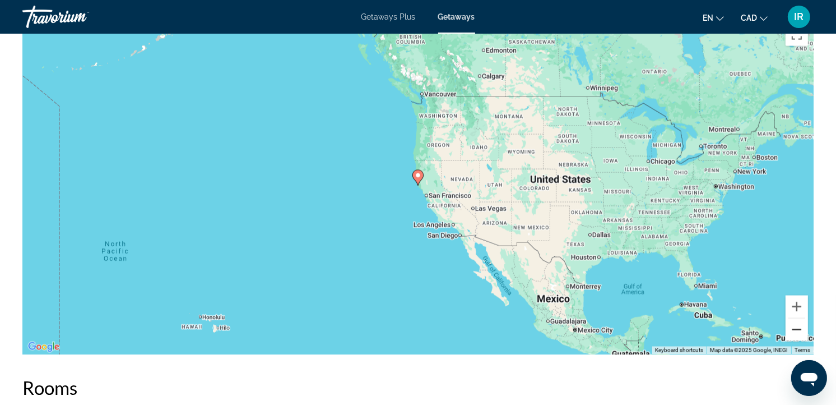
click at [796, 327] on button "Zoom out" at bounding box center [797, 329] width 22 height 22
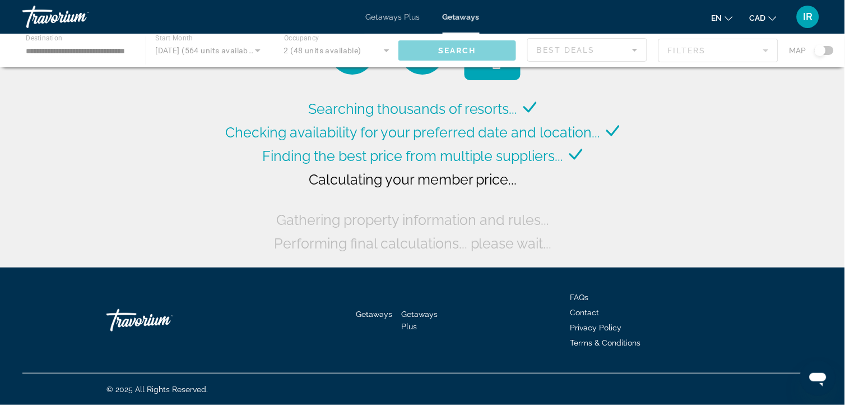
click at [120, 51] on div "Main content" at bounding box center [422, 51] width 845 height 34
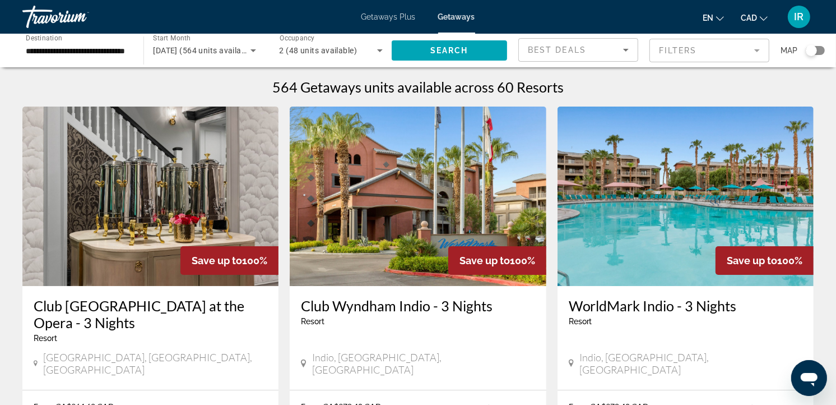
click at [71, 52] on input "**********" at bounding box center [77, 50] width 103 height 13
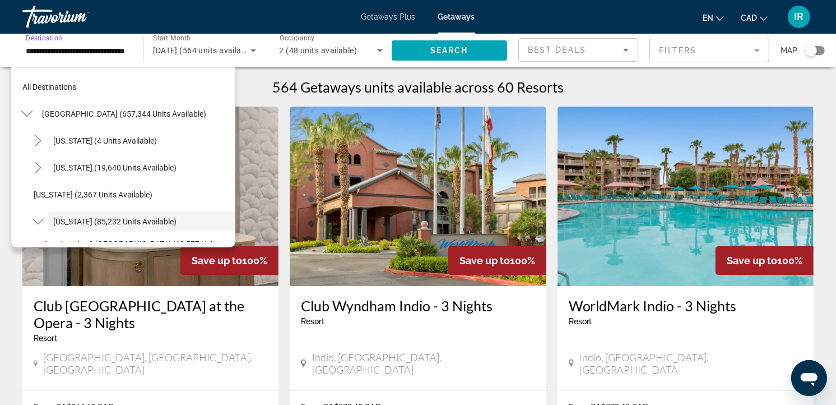
scroll to position [66, 0]
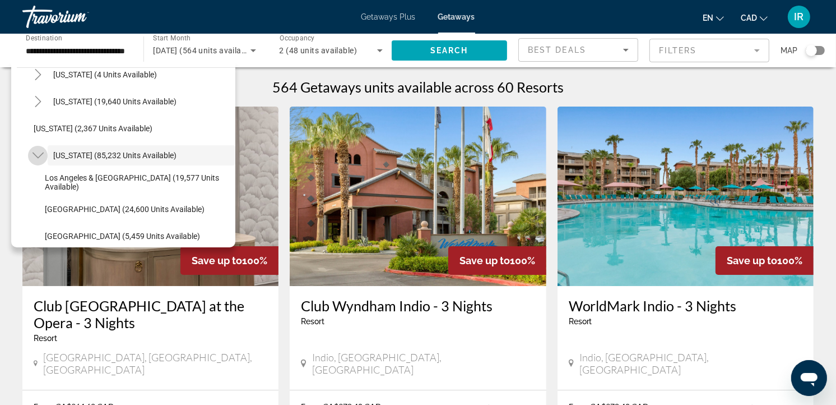
click at [36, 153] on icon "Toggle California (85,232 units available)" at bounding box center [38, 155] width 11 height 11
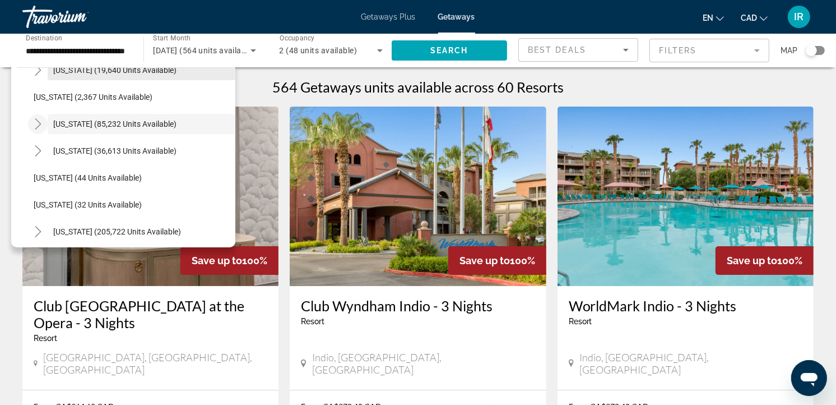
scroll to position [124, 0]
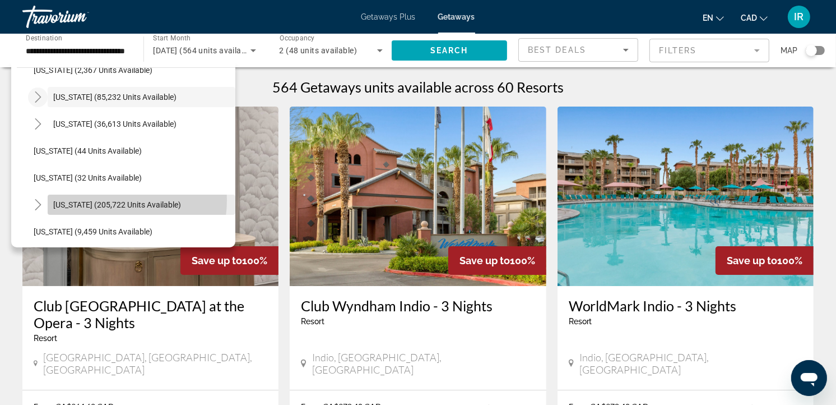
click at [115, 200] on span "Florida (205,722 units available)" at bounding box center [117, 204] width 128 height 9
type input "**********"
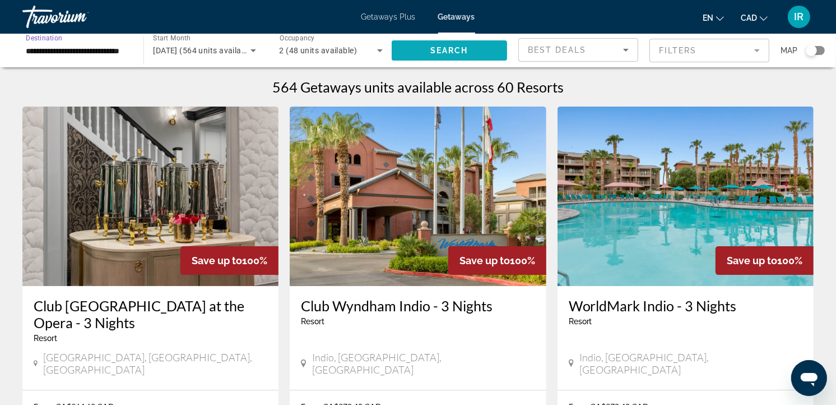
click at [432, 46] on span "Search" at bounding box center [449, 50] width 38 height 9
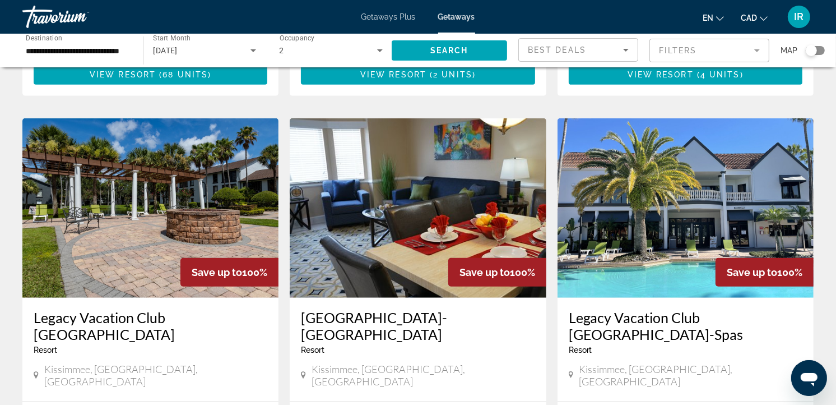
scroll to position [871, 0]
